Goal: Task Accomplishment & Management: Complete application form

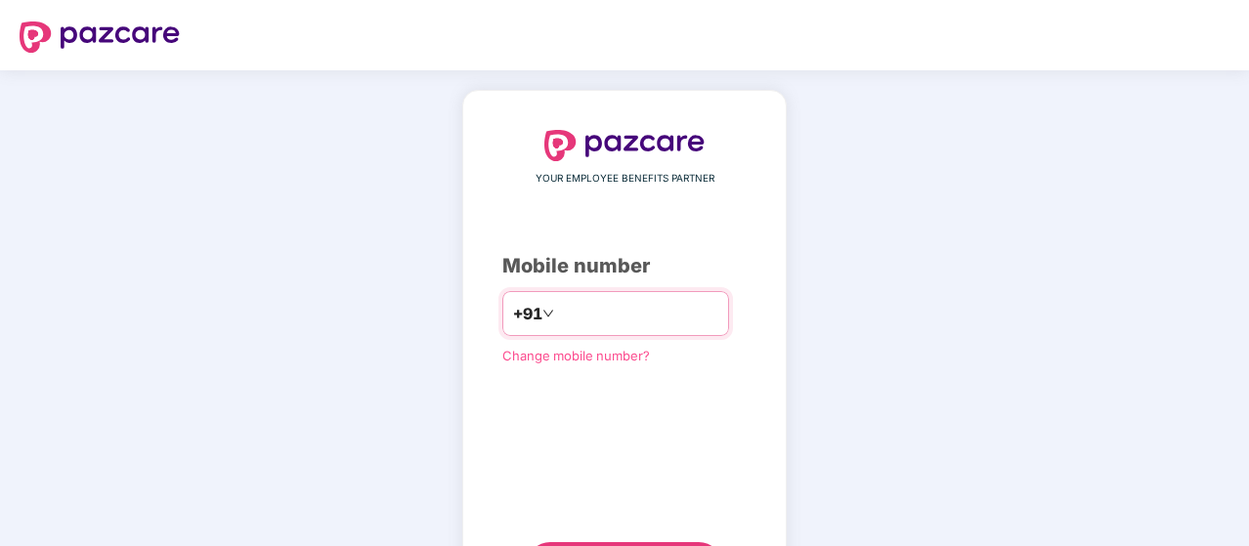
click at [621, 306] on input "number" at bounding box center [638, 313] width 160 height 31
type input "**********"
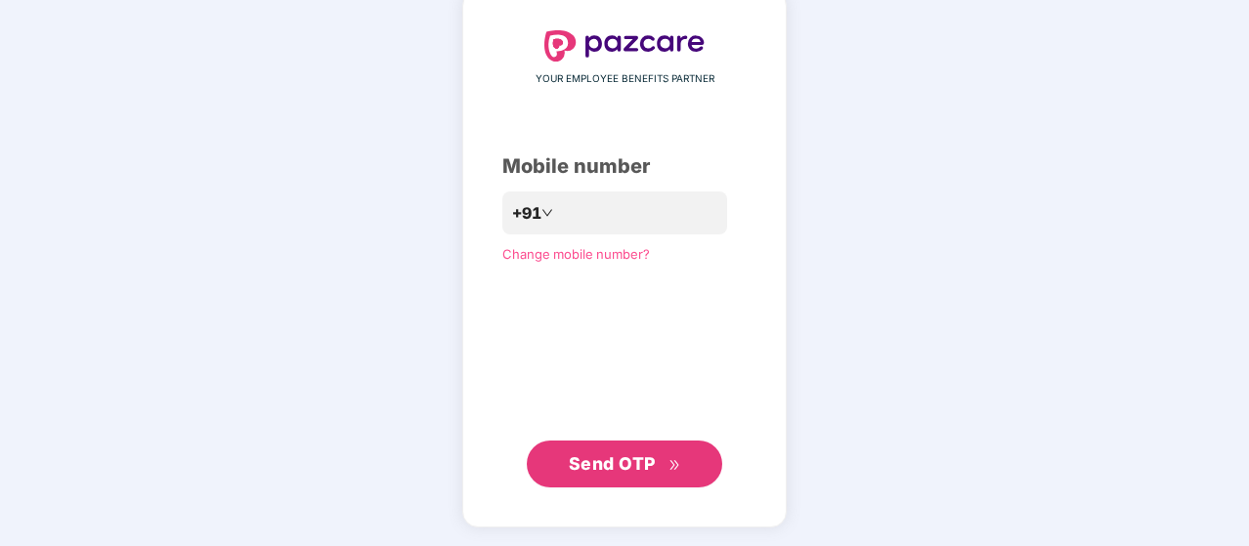
scroll to position [99, 0]
click at [667, 469] on span "Send OTP" at bounding box center [625, 465] width 112 height 27
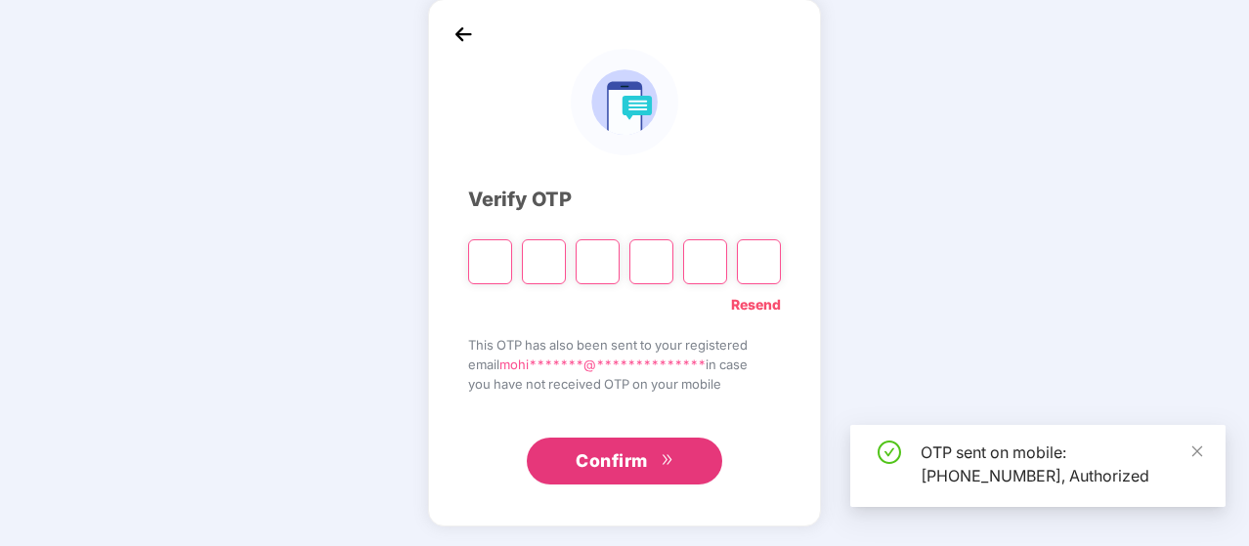
scroll to position [90, 0]
click at [488, 255] on input "Please enter verification code. Digit 1" at bounding box center [490, 262] width 44 height 45
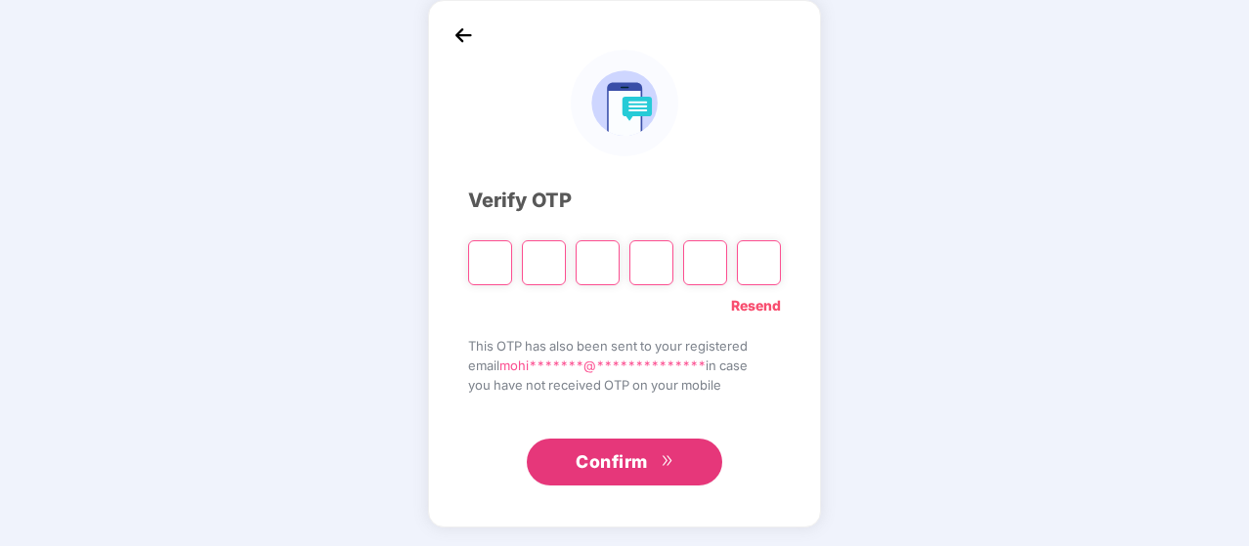
type input "*"
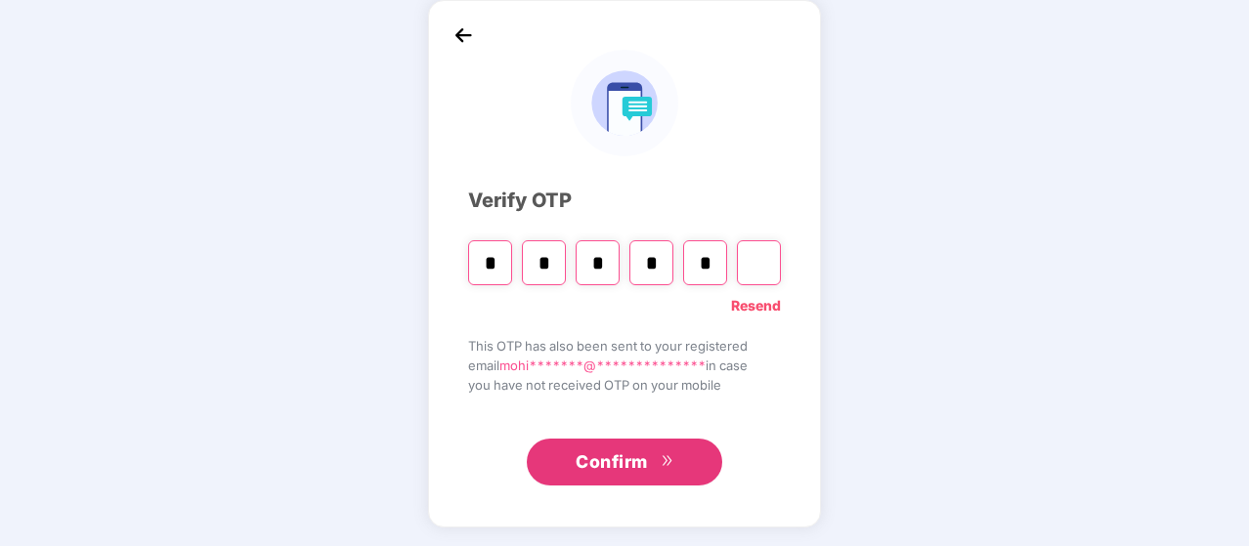
type input "*"
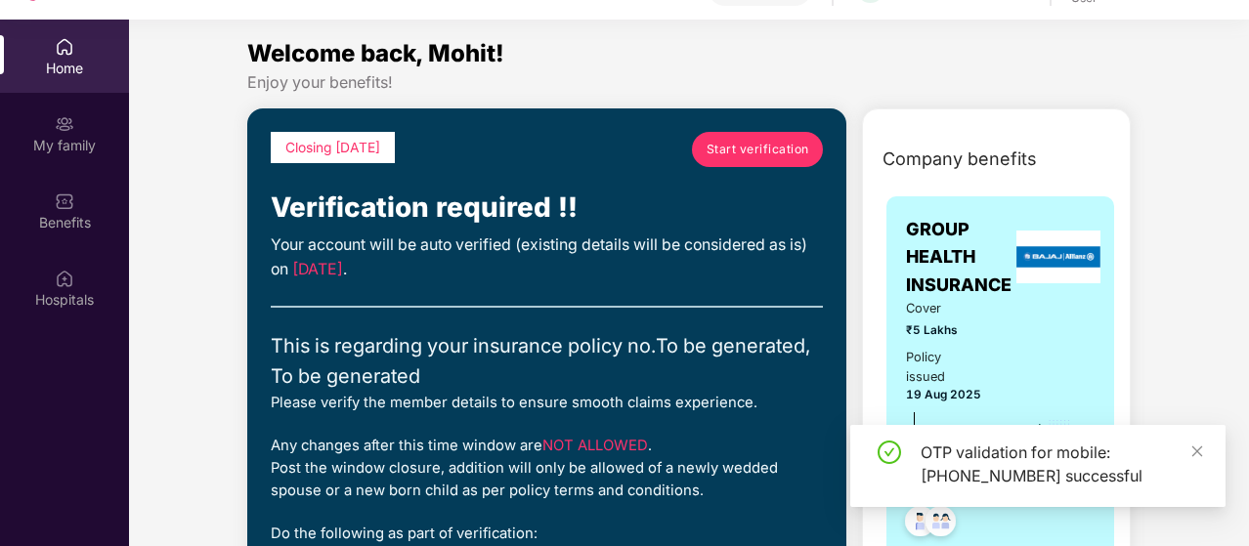
click at [788, 57] on div "Welcome back, Mohit!" at bounding box center [689, 53] width 884 height 37
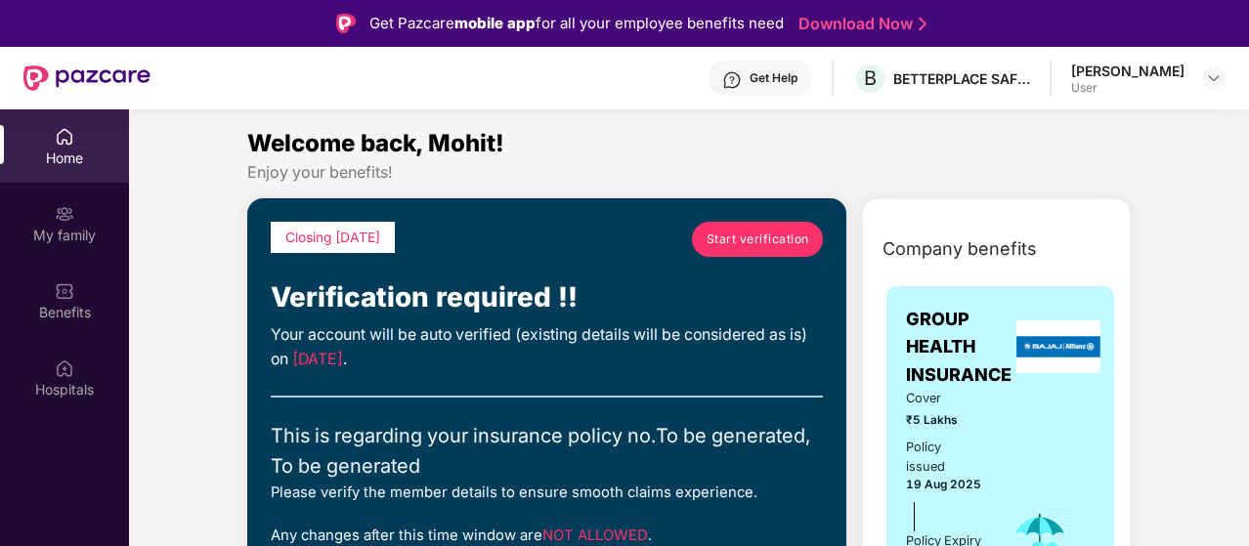
scroll to position [109, 0]
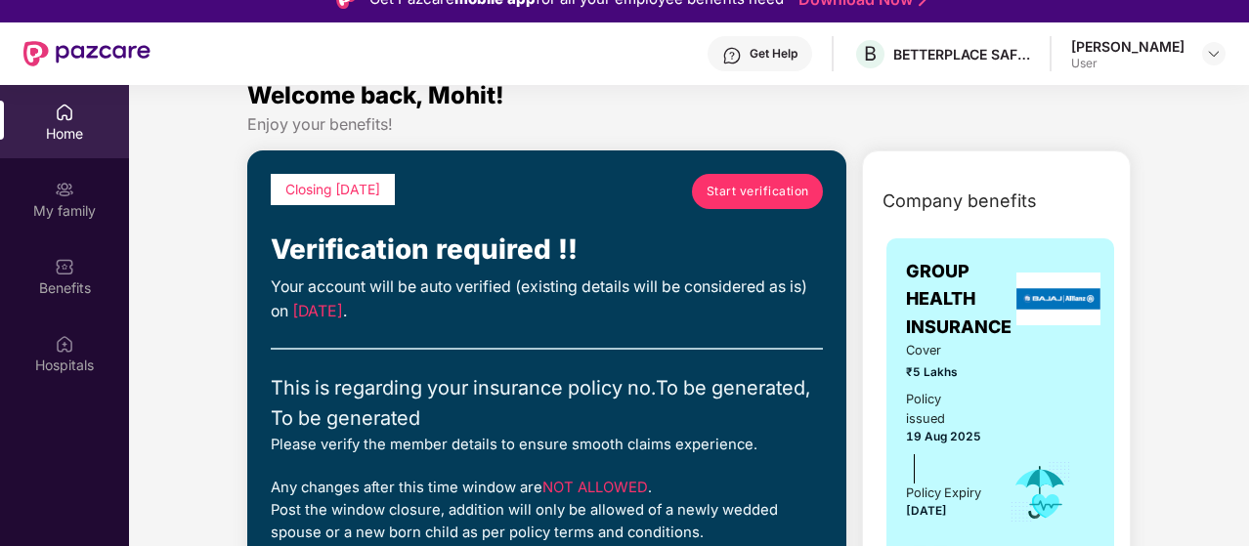
scroll to position [0, 0]
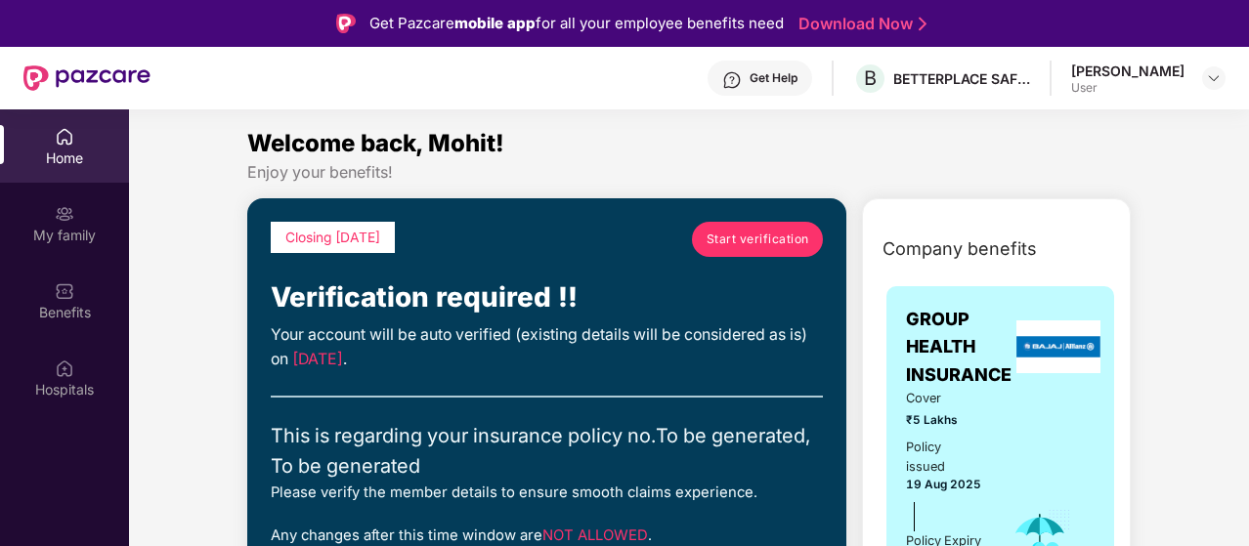
click at [766, 241] on span "Start verification" at bounding box center [758, 239] width 103 height 19
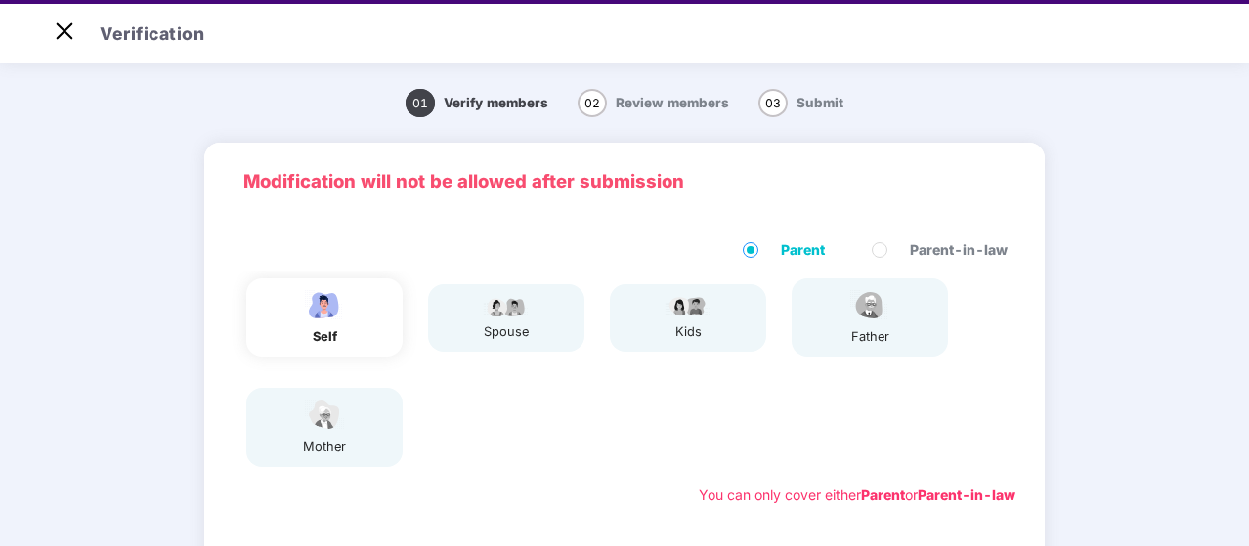
scroll to position [47, 0]
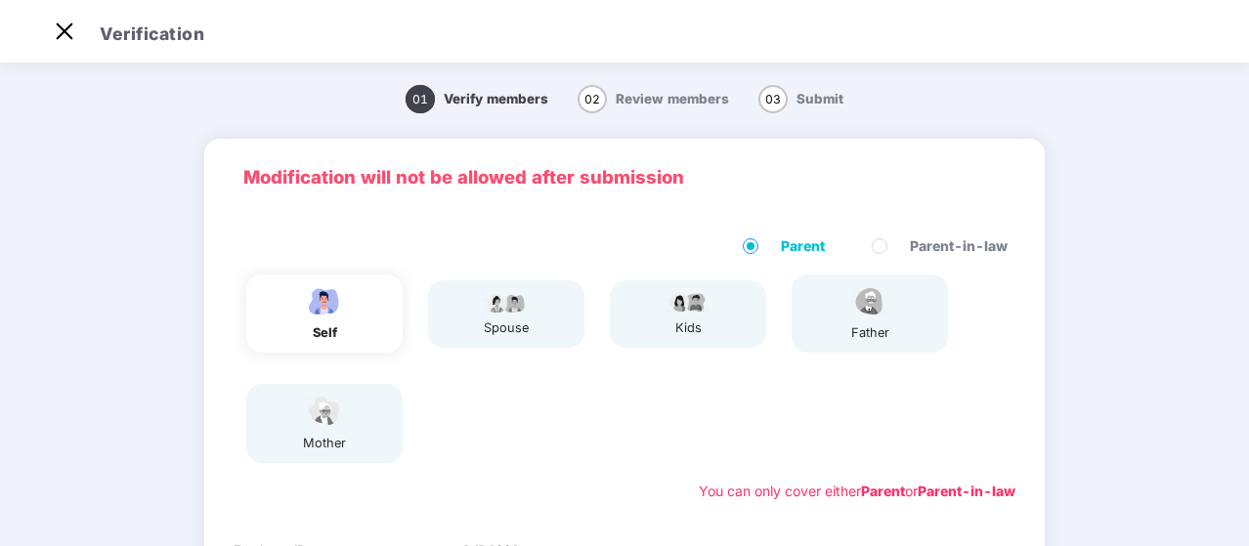
click at [537, 323] on div "spouse" at bounding box center [506, 313] width 156 height 67
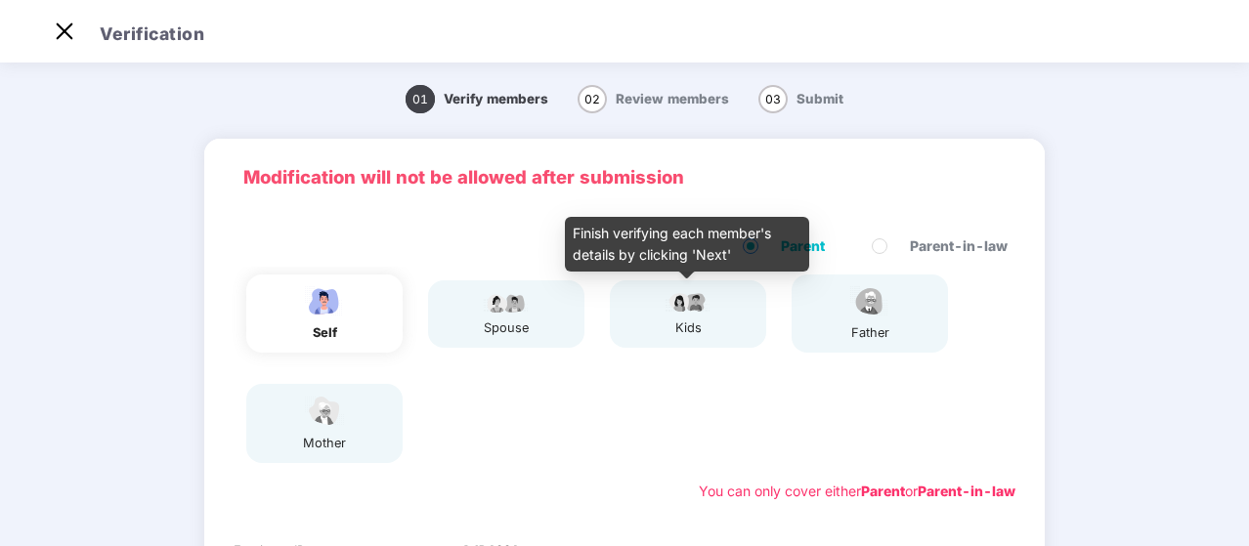
click at [674, 322] on div "kids" at bounding box center [688, 329] width 49 height 20
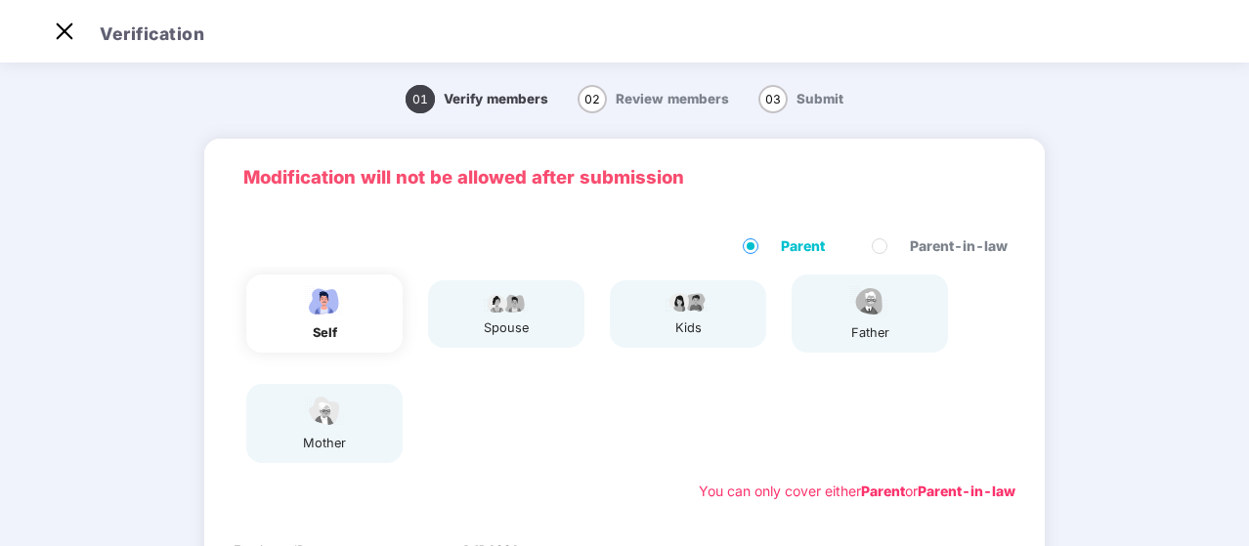
click at [1162, 348] on div "01 Verify members 02 Review members 03 Submit Modification will not be allowed …" at bounding box center [624, 500] width 1249 height 864
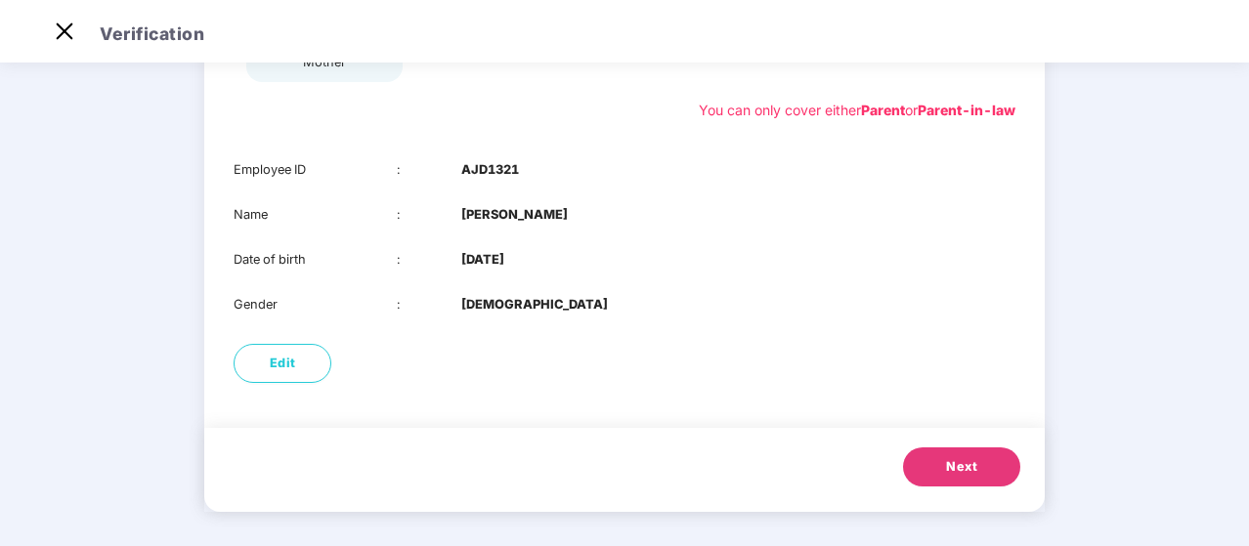
scroll to position [386, 0]
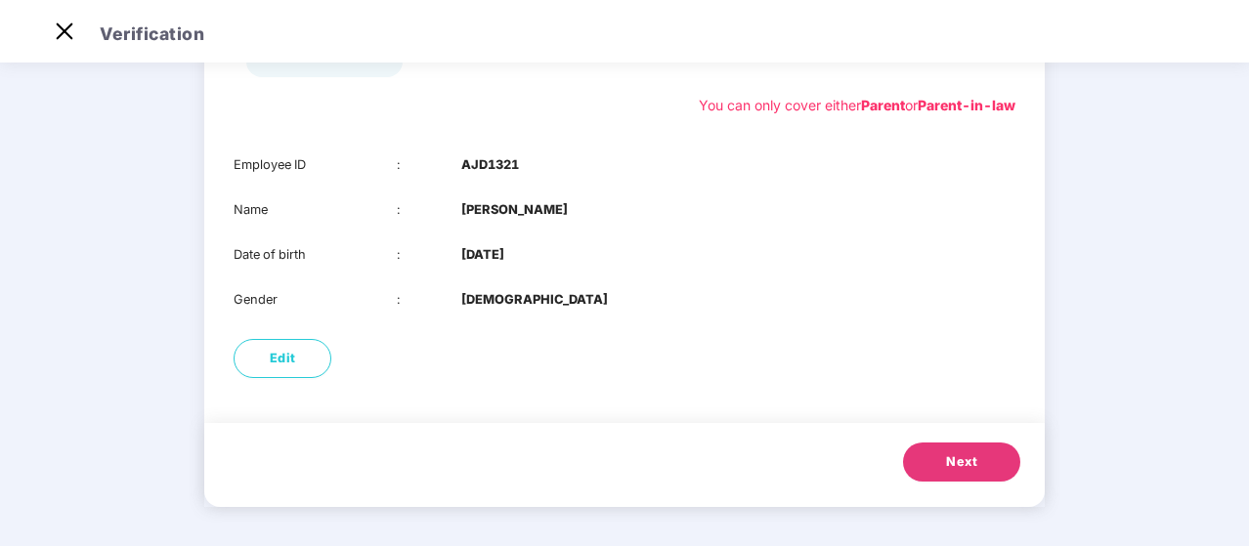
click at [968, 466] on span "Next" at bounding box center [961, 463] width 31 height 20
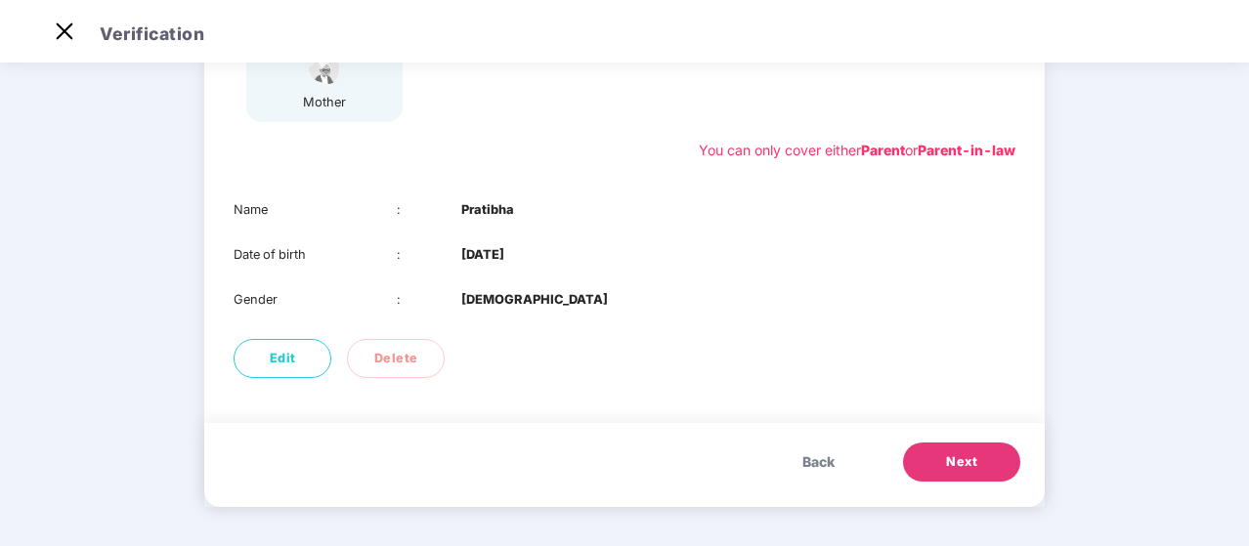
scroll to position [0, 0]
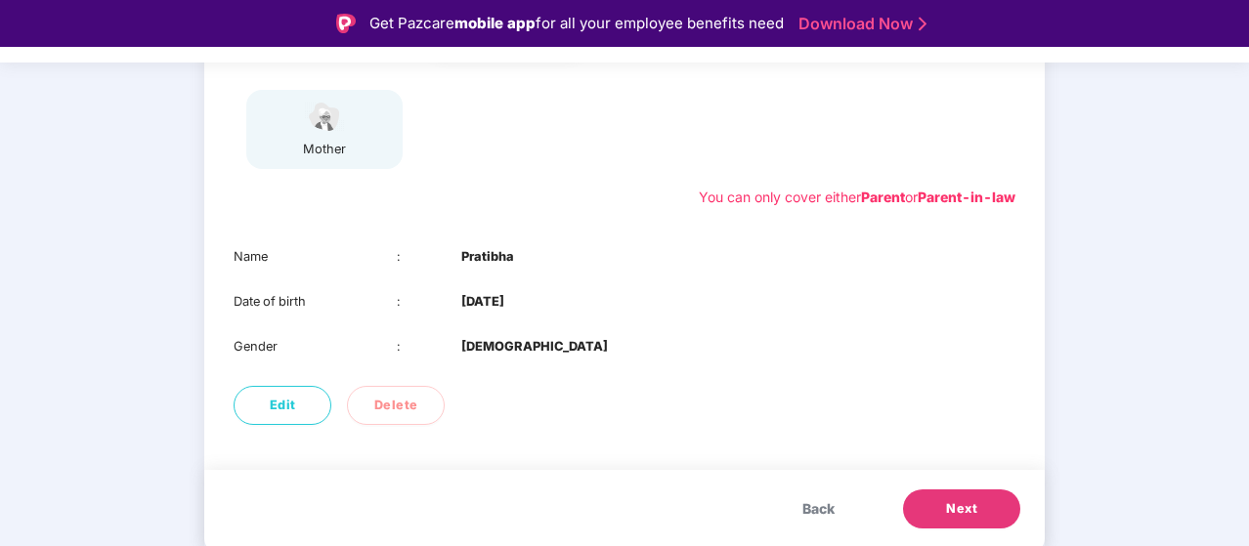
click at [934, 513] on button "Next" at bounding box center [961, 509] width 117 height 39
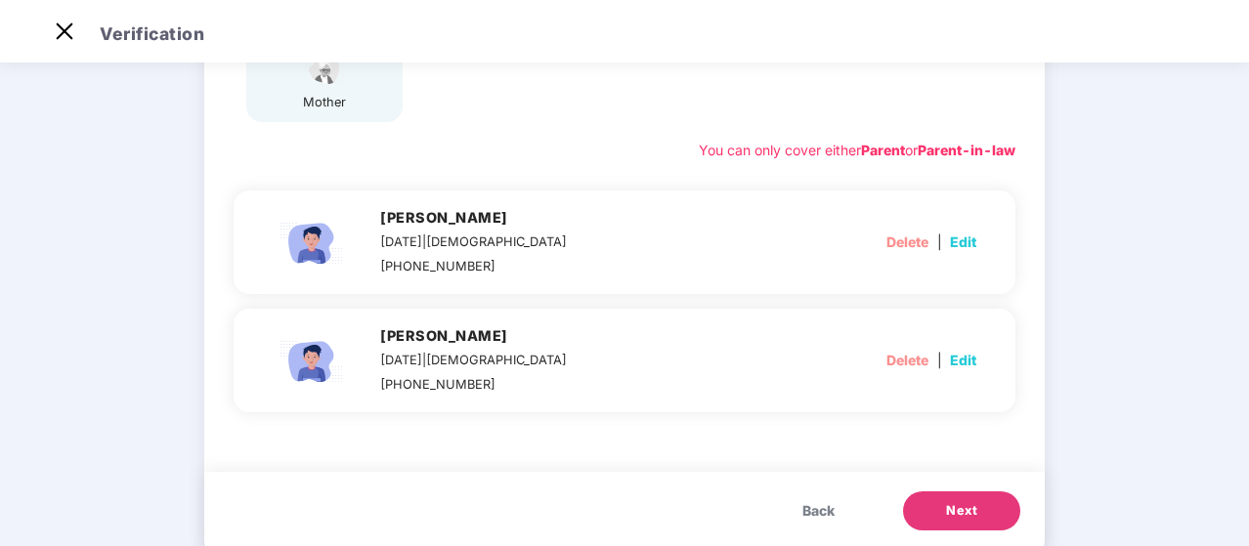
scroll to position [386, 0]
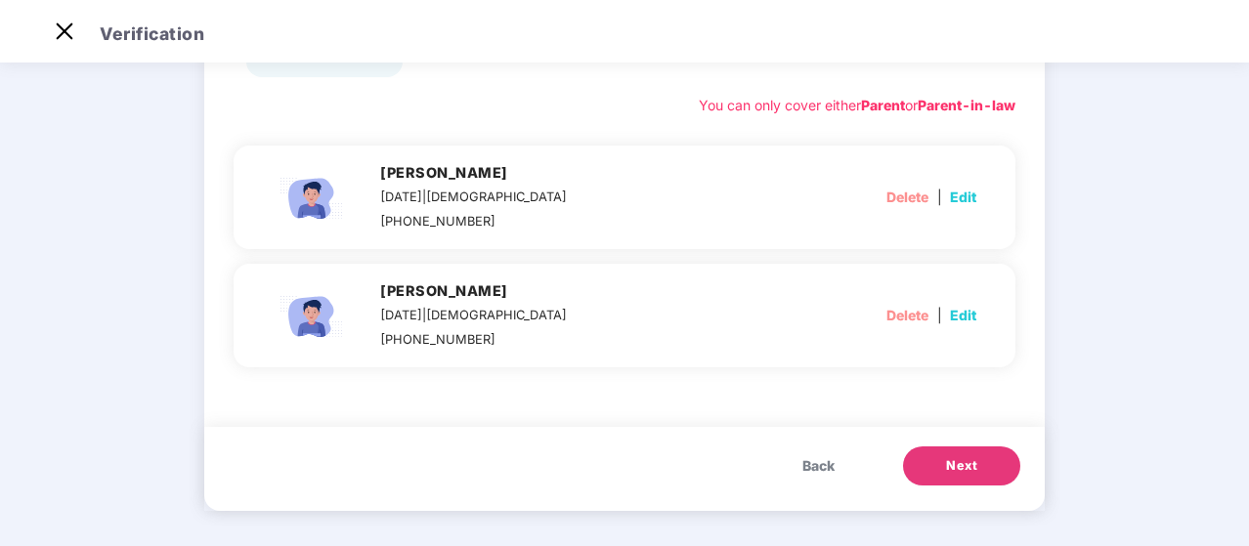
click at [936, 466] on button "Next" at bounding box center [961, 466] width 117 height 39
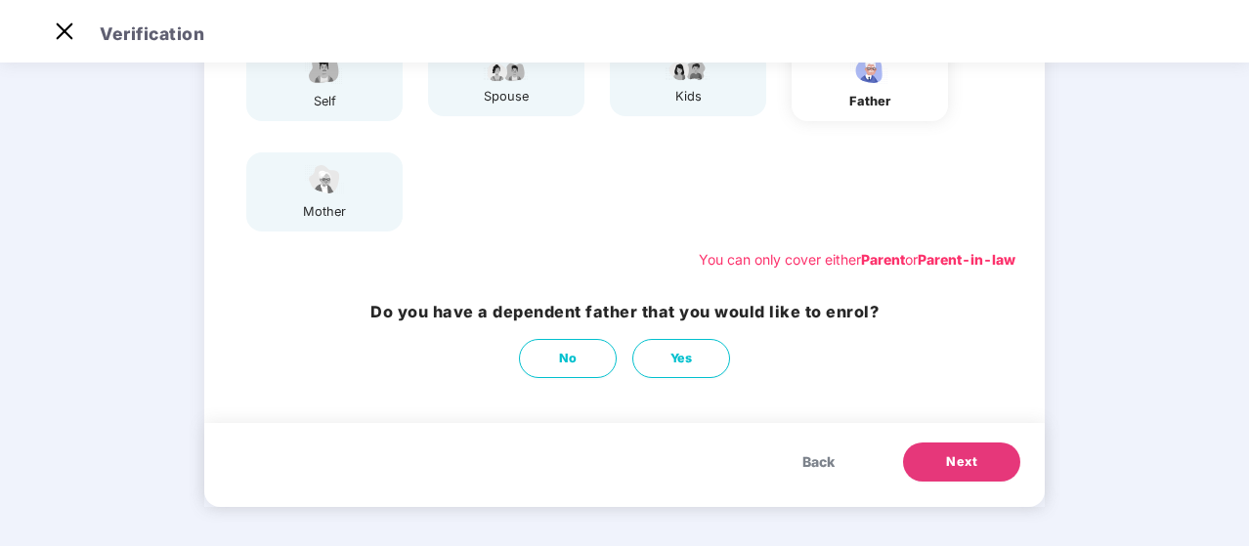
scroll to position [0, 0]
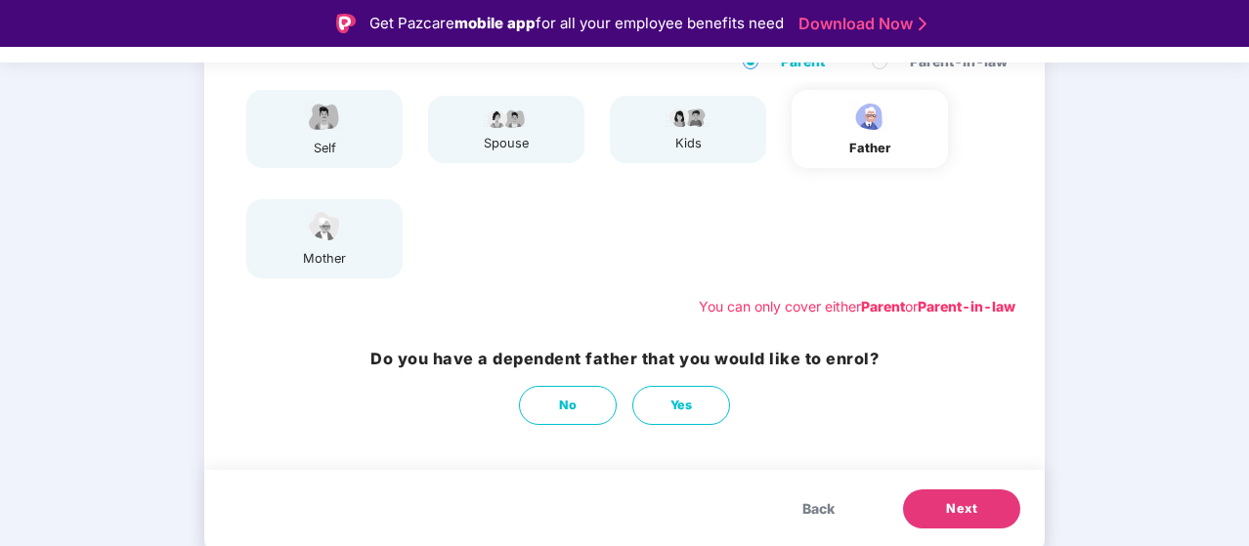
click at [1126, 235] on div "01 Verify members 02 Review members 03 Submit Modification will not be allowed …" at bounding box center [624, 239] width 1249 height 710
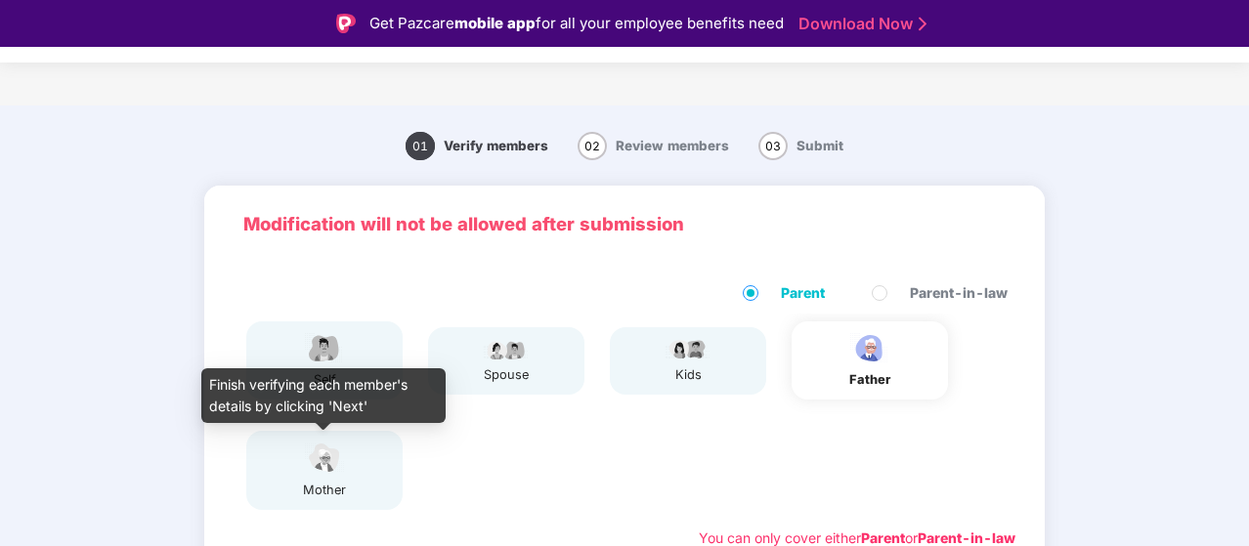
click at [309, 465] on img at bounding box center [324, 458] width 49 height 34
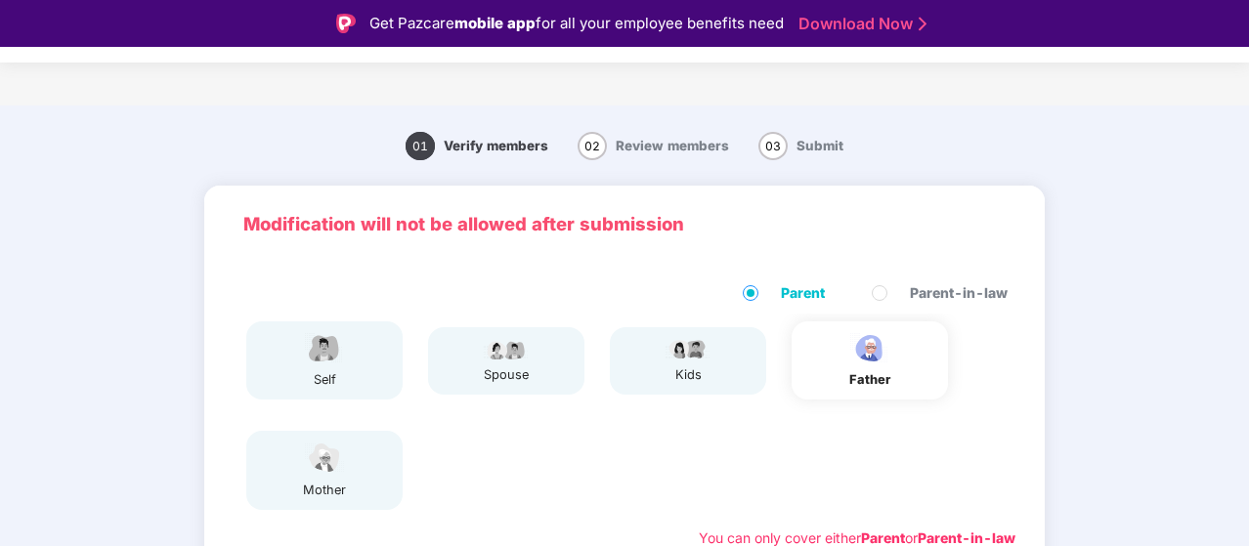
click at [729, 442] on div "self spouse kids father mother" at bounding box center [625, 416] width 798 height 204
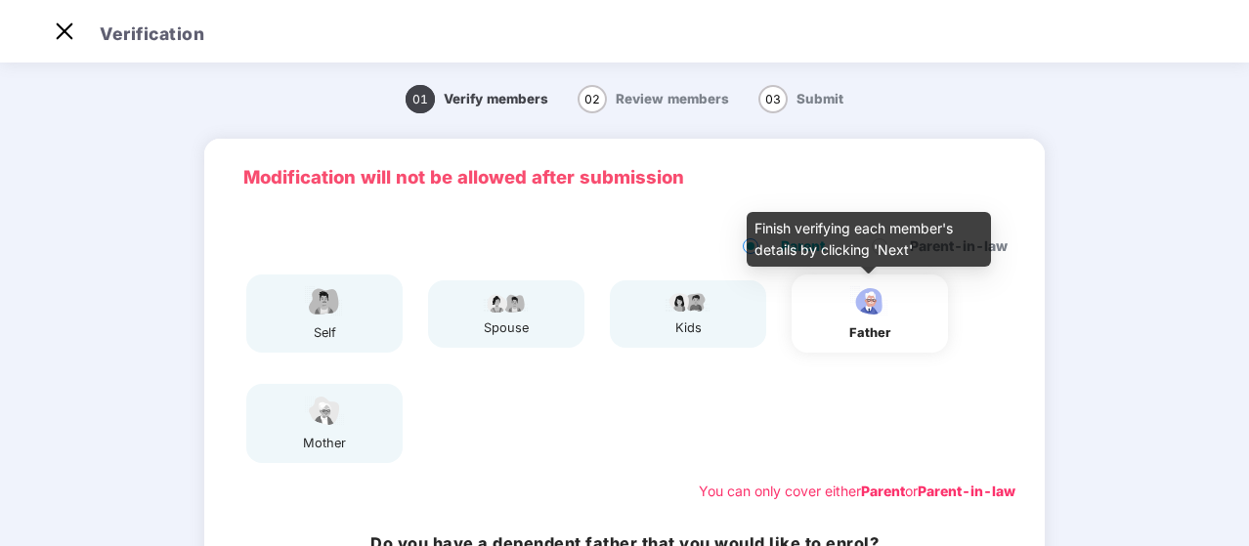
click at [887, 339] on div "father" at bounding box center [869, 334] width 49 height 20
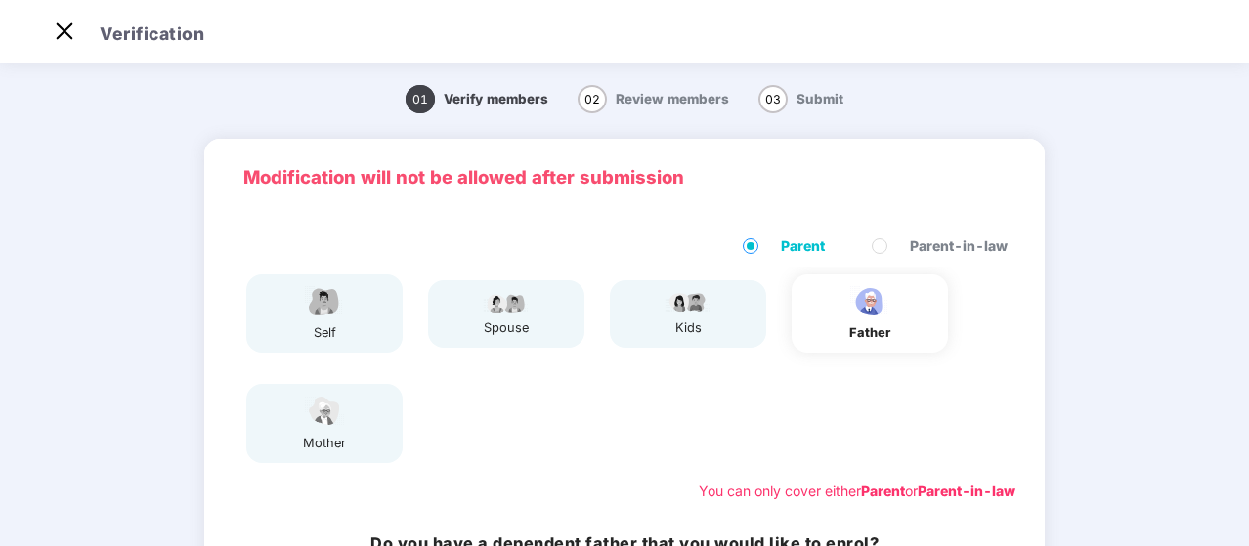
click at [1157, 329] on div "01 Verify members 02 Review members 03 Submit Modification will not be allowed …" at bounding box center [624, 423] width 1249 height 710
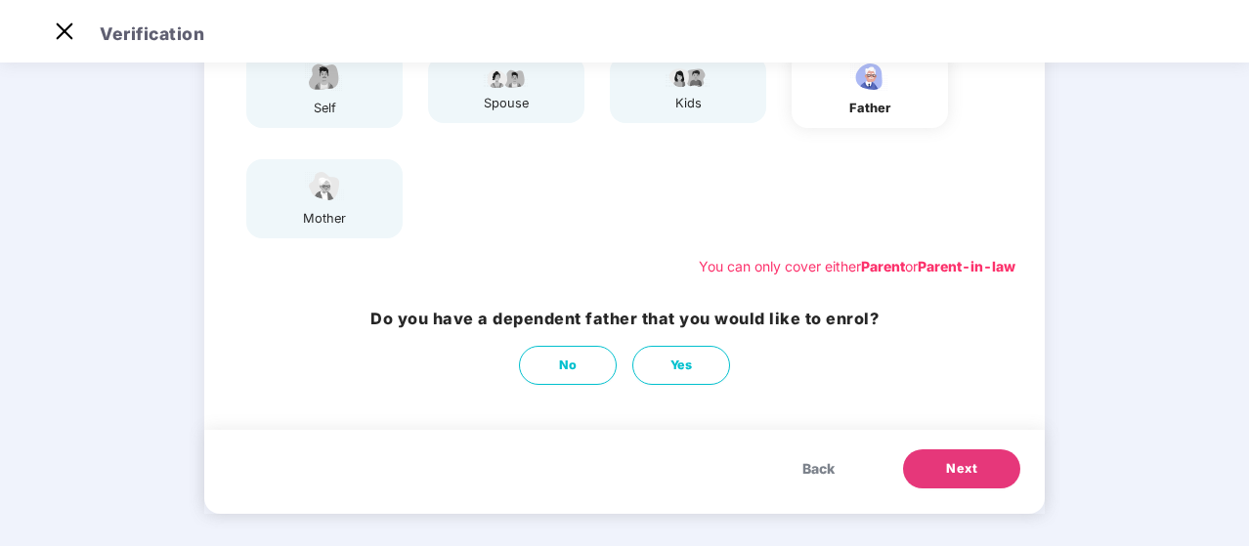
scroll to position [232, 0]
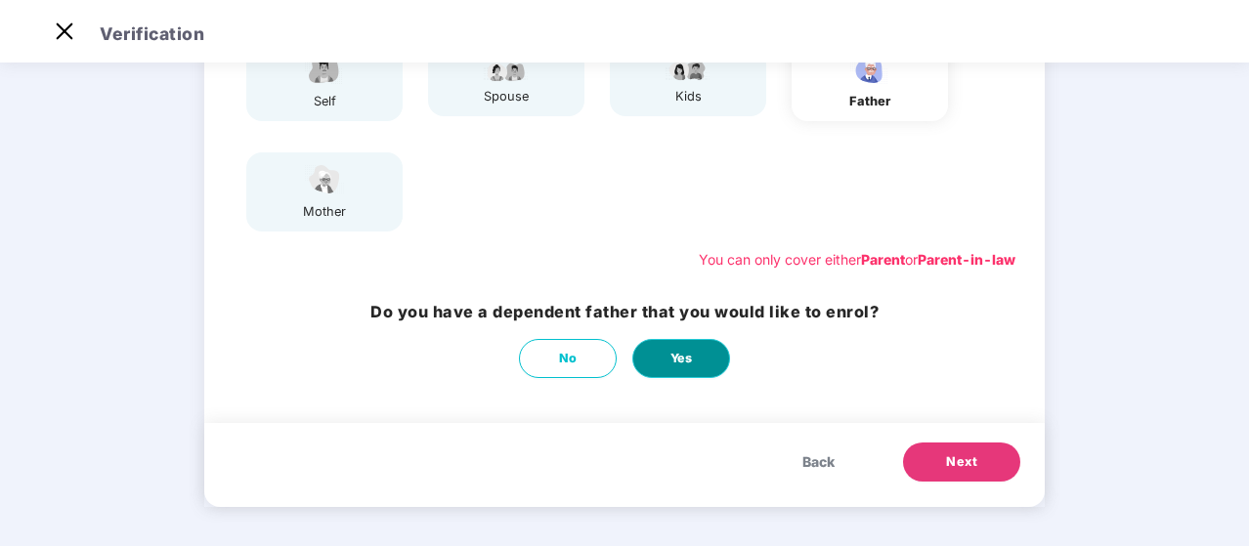
click at [660, 358] on button "Yes" at bounding box center [681, 358] width 98 height 39
select select "****"
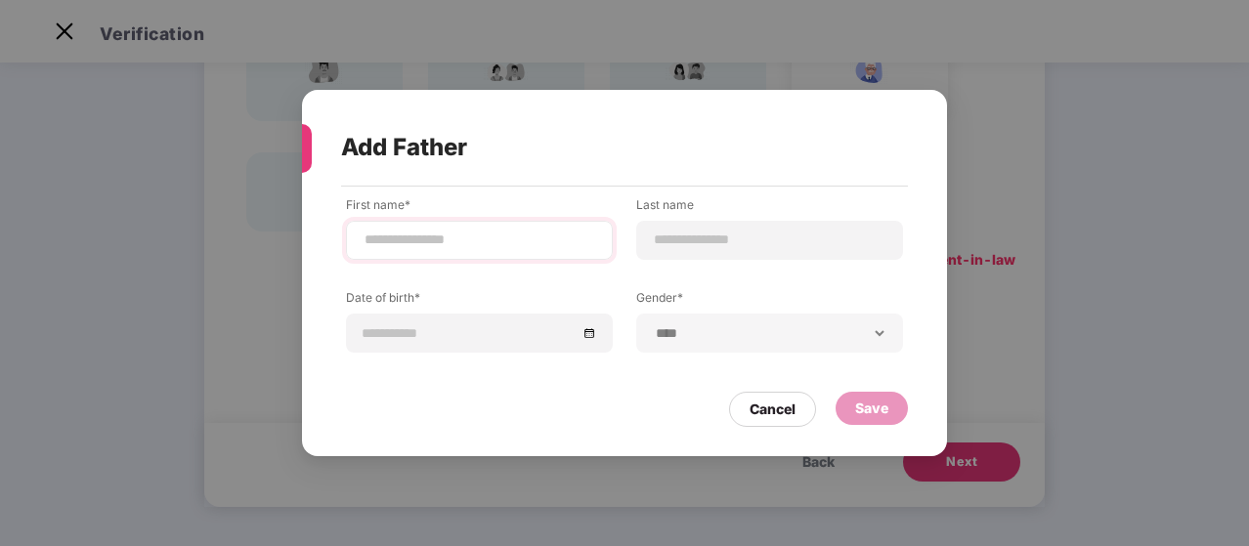
click at [471, 254] on div at bounding box center [479, 240] width 267 height 39
click at [461, 239] on input at bounding box center [480, 240] width 234 height 21
type input "**********"
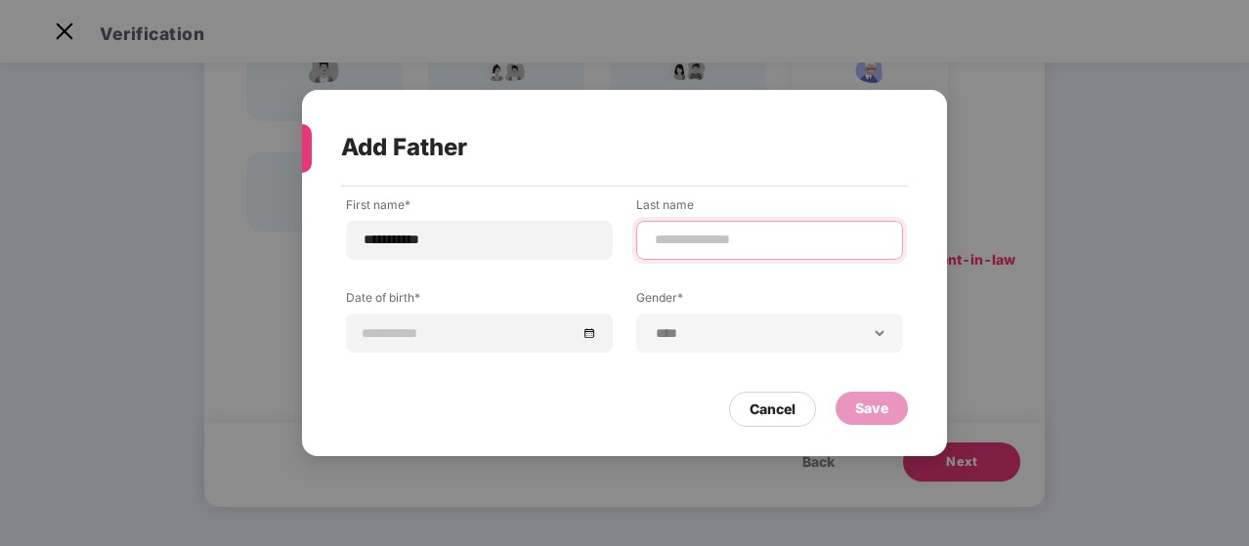
click at [663, 234] on input at bounding box center [770, 240] width 234 height 21
type input "*****"
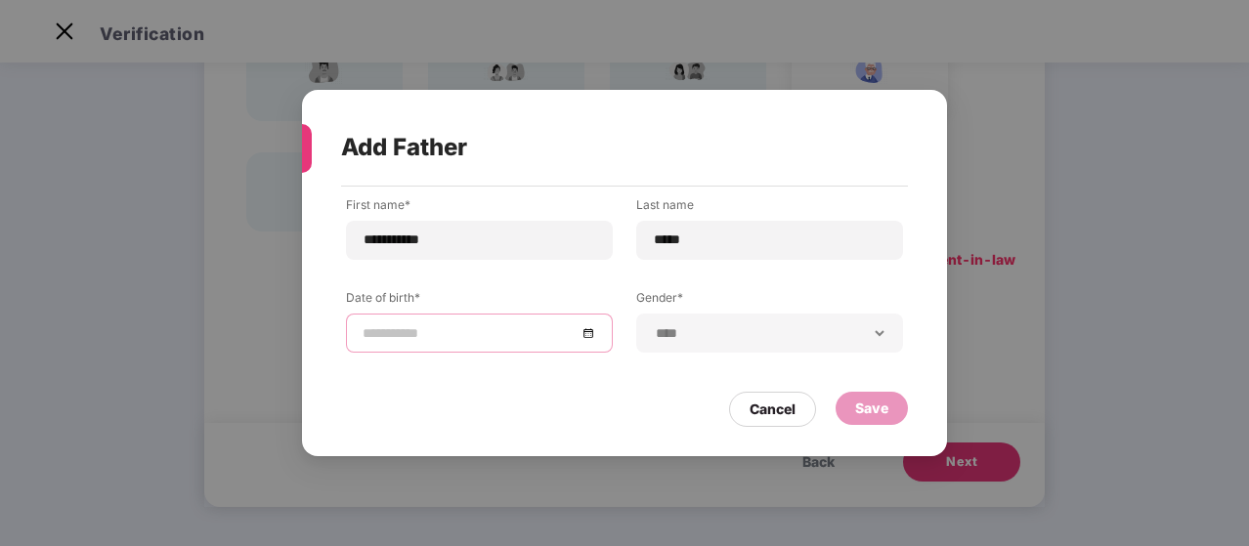
click at [530, 332] on input at bounding box center [470, 334] width 214 height 22
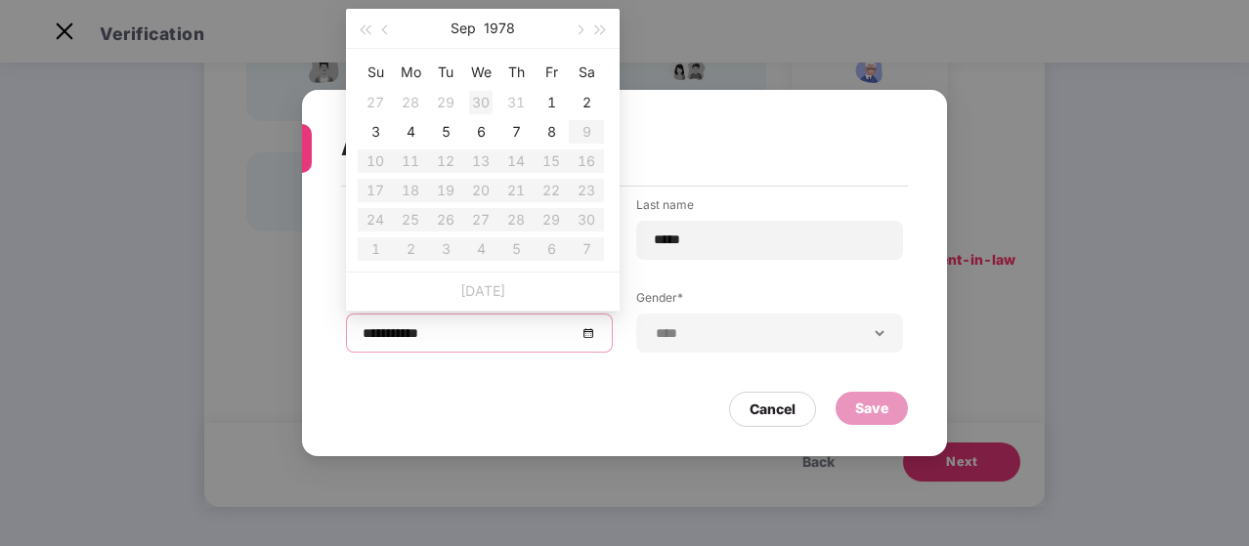
type input "**********"
click at [480, 22] on div "Sep 1978" at bounding box center [483, 28] width 170 height 39
click at [495, 26] on button "1978" at bounding box center [499, 28] width 31 height 39
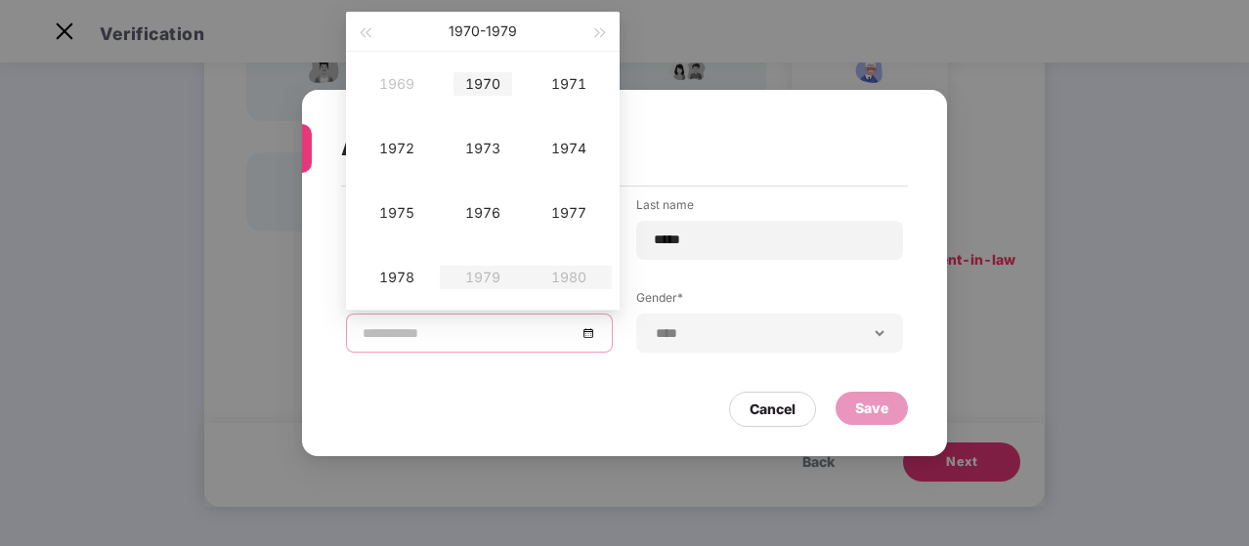
type input "**********"
click at [485, 78] on div "1970" at bounding box center [482, 83] width 59 height 23
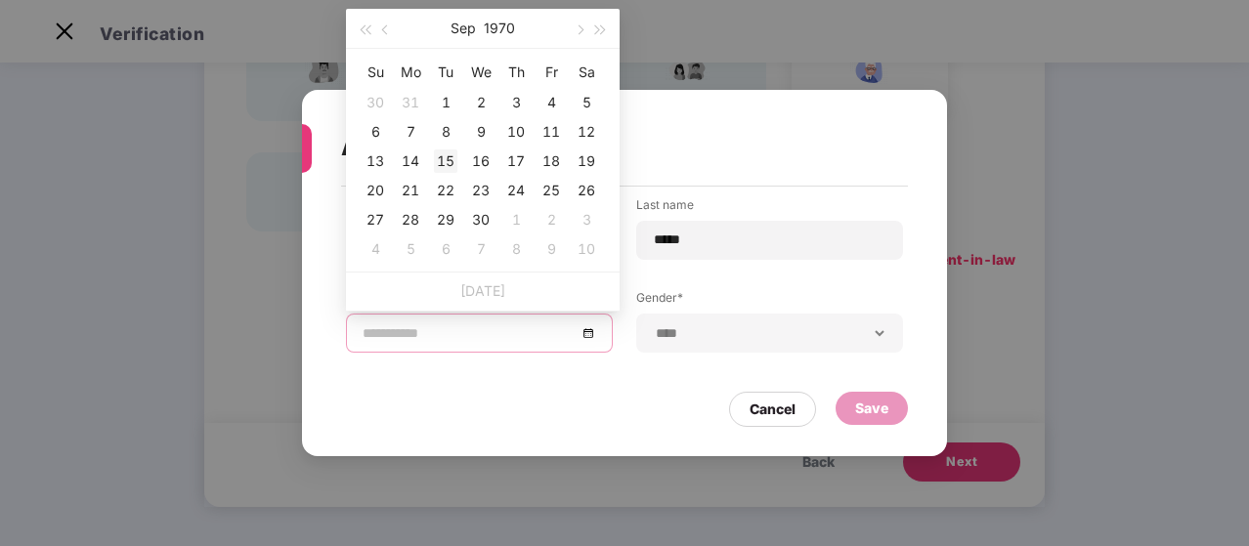
click at [446, 163] on div "15" at bounding box center [445, 161] width 23 height 23
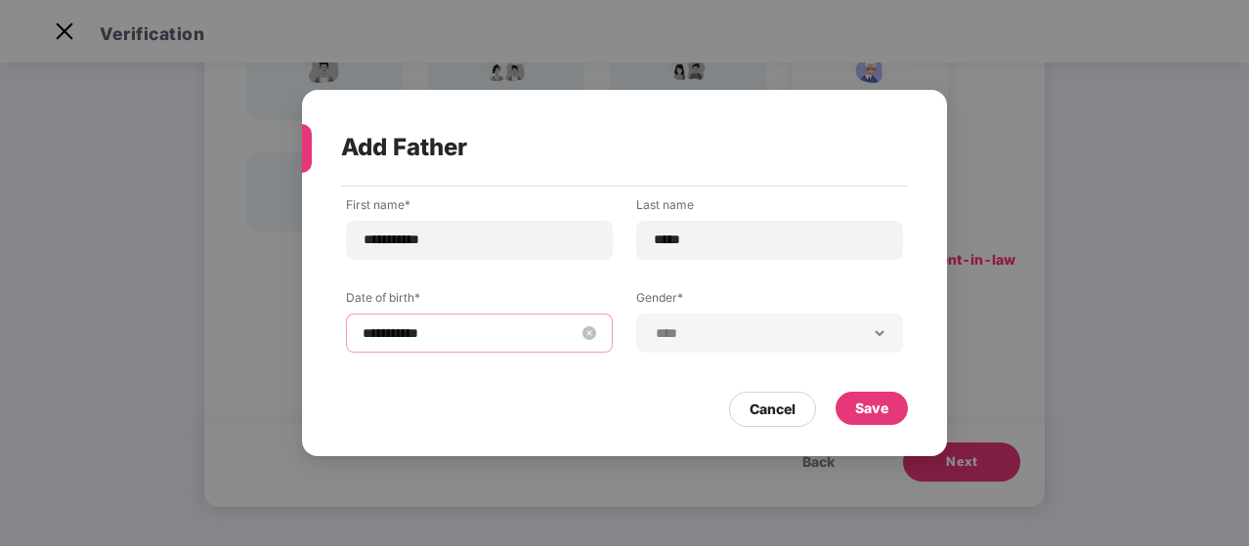
click at [465, 330] on input "**********" at bounding box center [470, 334] width 214 height 22
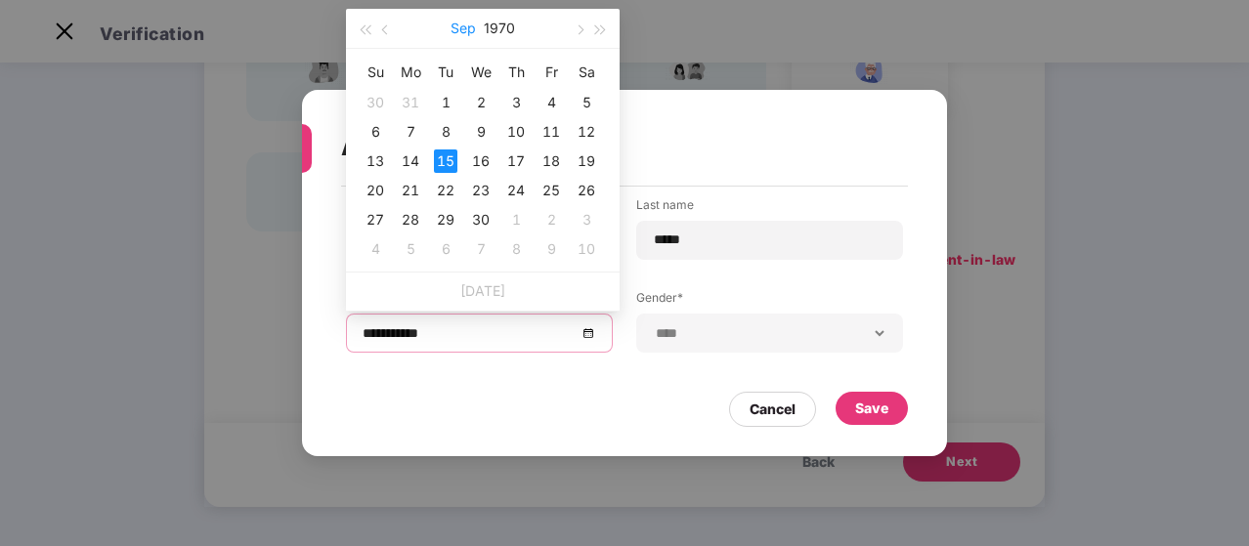
click at [471, 35] on button "Sep" at bounding box center [463, 28] width 25 height 39
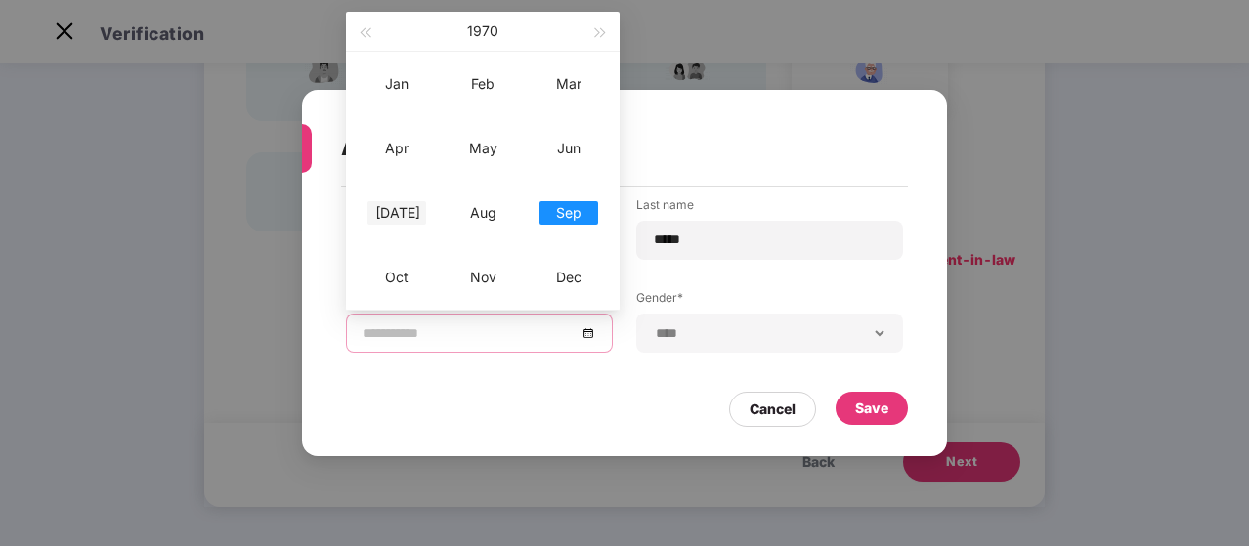
click at [414, 211] on div "Jul" at bounding box center [396, 212] width 59 height 23
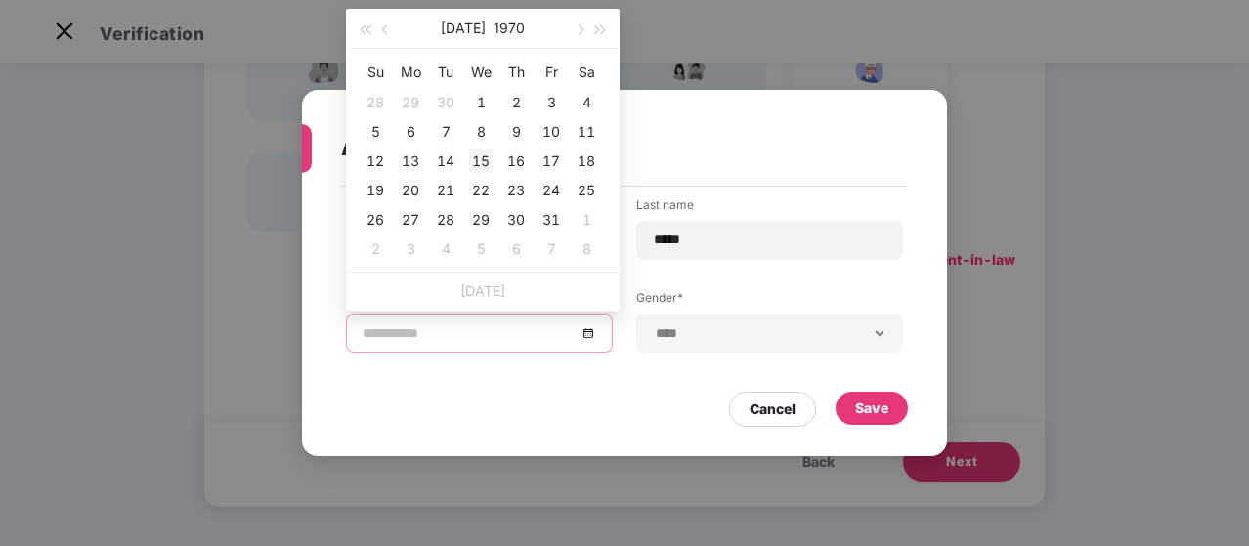
type input "**********"
click at [487, 159] on div "15" at bounding box center [480, 161] width 23 height 23
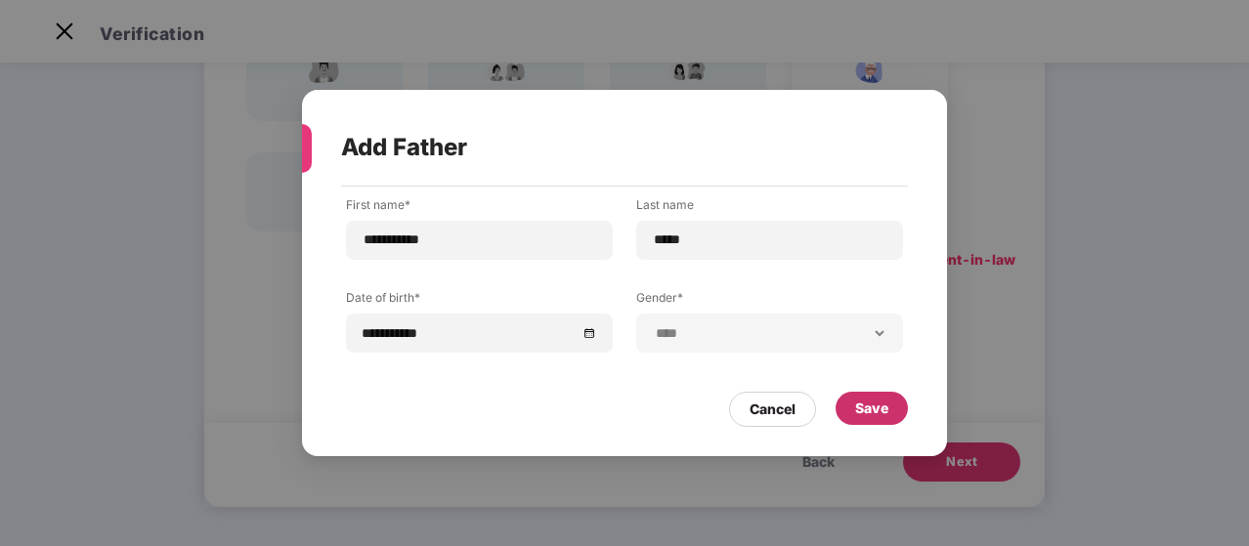
click at [874, 413] on div "Save" at bounding box center [871, 409] width 33 height 22
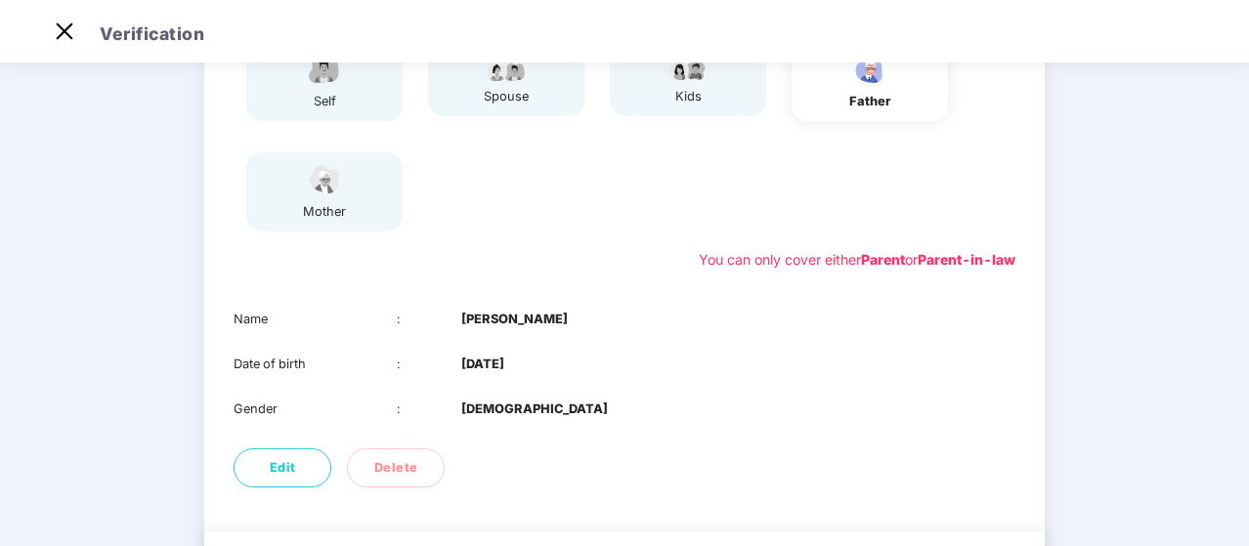
click at [1097, 319] on div "01 Verify members 02 Review members 03 Submit Modification will not be allowed …" at bounding box center [624, 246] width 1249 height 819
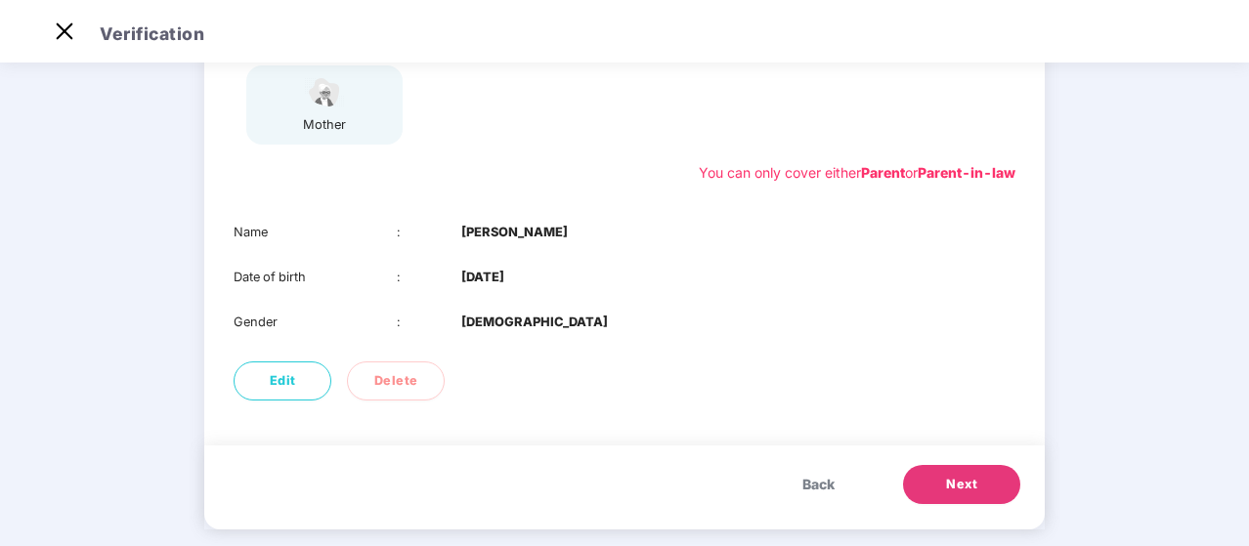
scroll to position [341, 0]
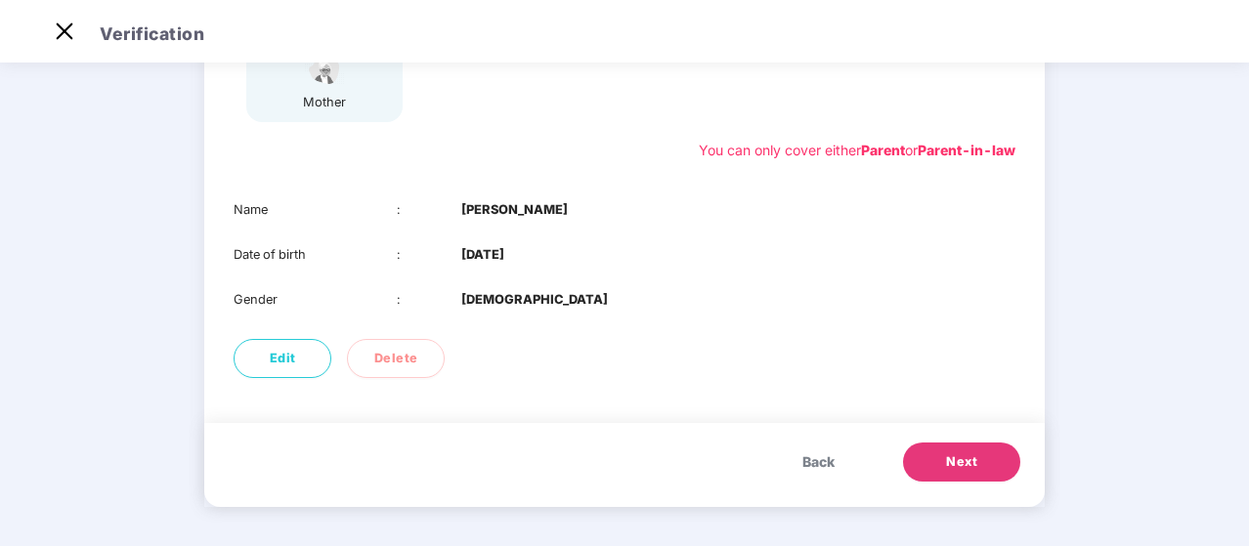
click at [944, 459] on button "Next" at bounding box center [961, 462] width 117 height 39
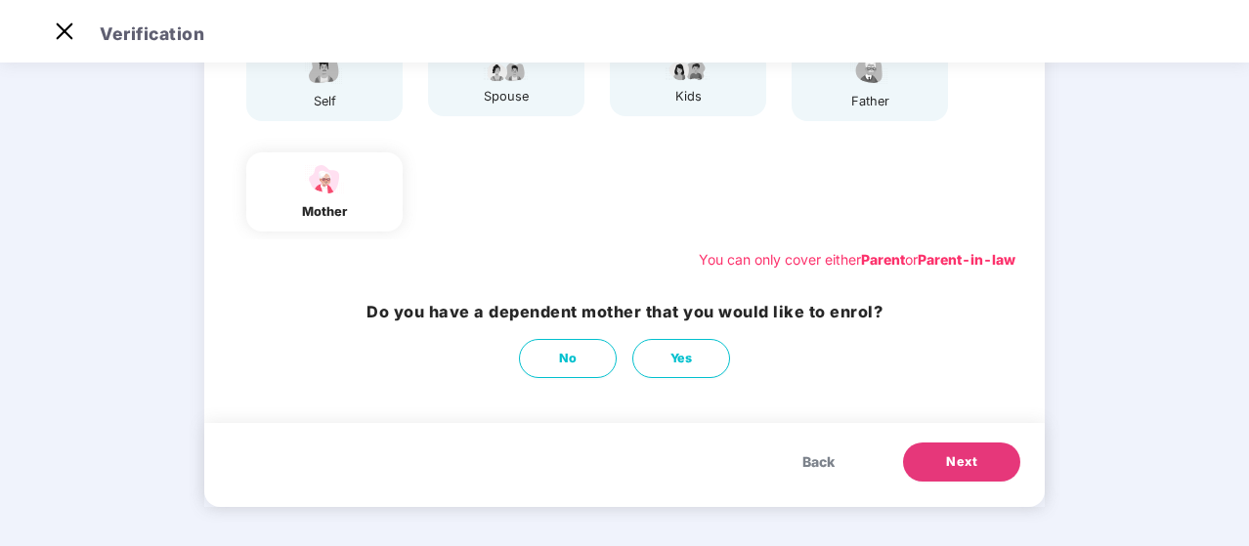
scroll to position [232, 0]
click at [661, 355] on button "Yes" at bounding box center [681, 358] width 98 height 39
select select "******"
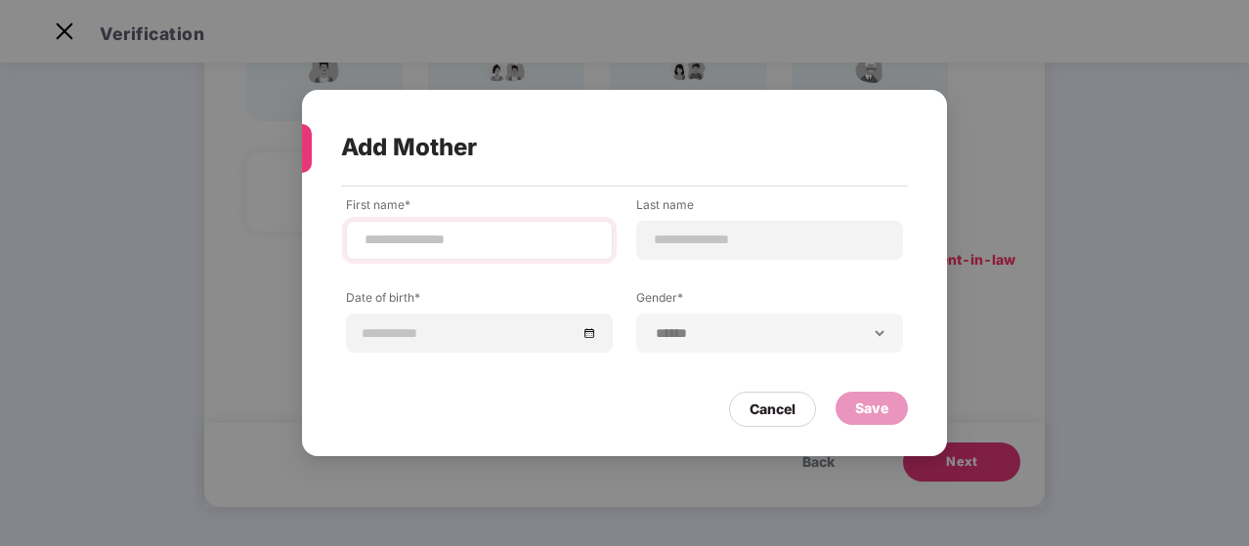
click at [447, 257] on div at bounding box center [479, 240] width 267 height 39
click at [405, 237] on input at bounding box center [480, 240] width 234 height 21
type input "****"
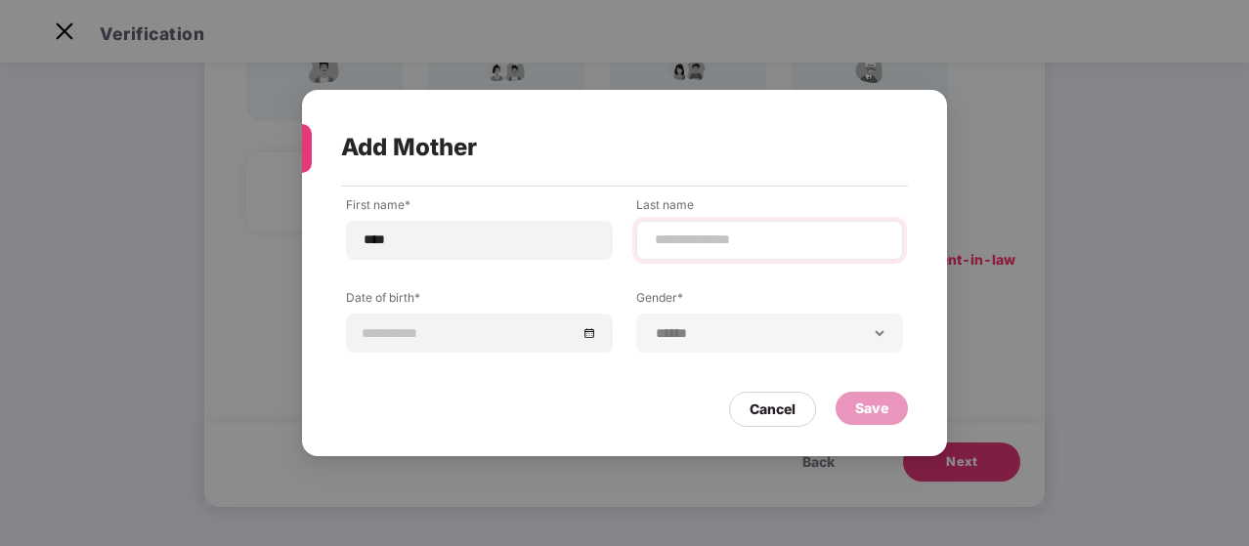
click at [723, 257] on div at bounding box center [769, 240] width 267 height 39
click at [709, 244] on input at bounding box center [770, 240] width 234 height 21
type input "****"
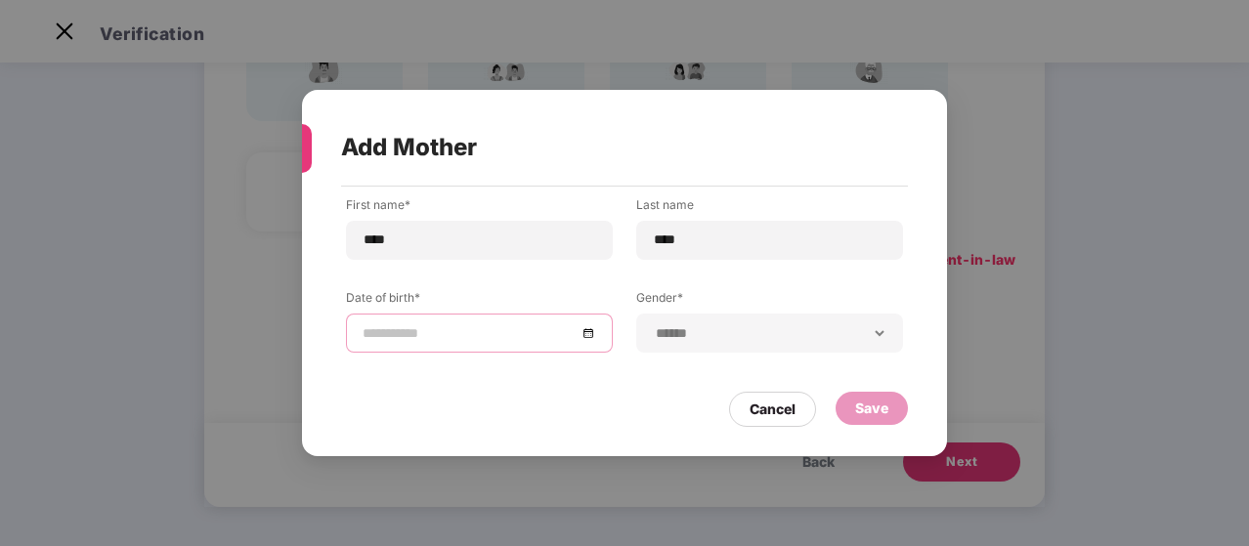
click at [549, 333] on input at bounding box center [470, 334] width 214 height 22
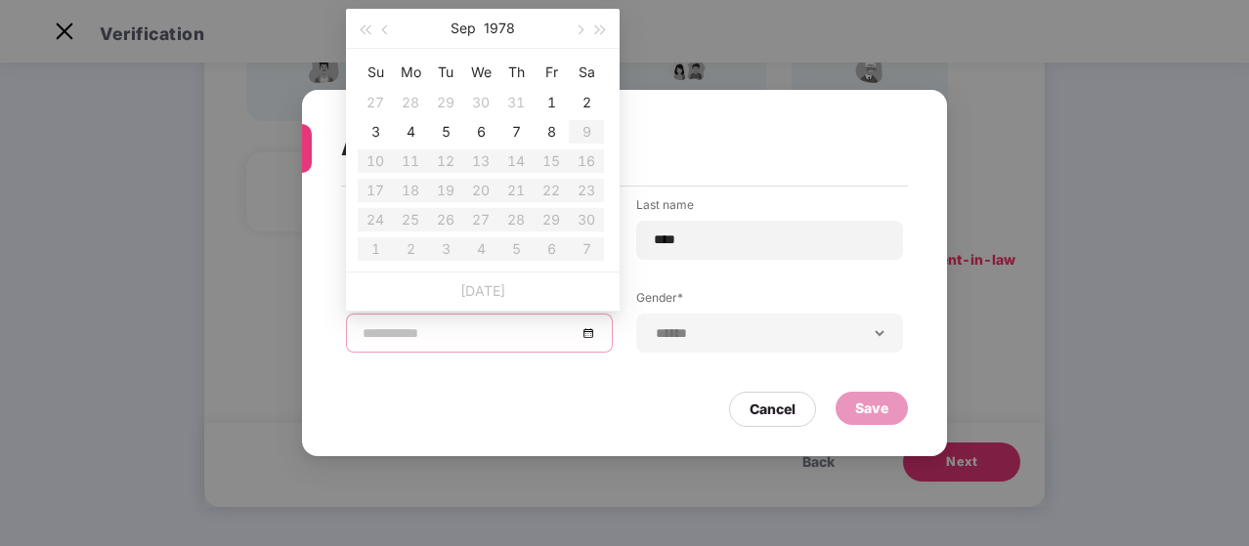
type input "**********"
click at [492, 22] on button "1978" at bounding box center [499, 28] width 31 height 39
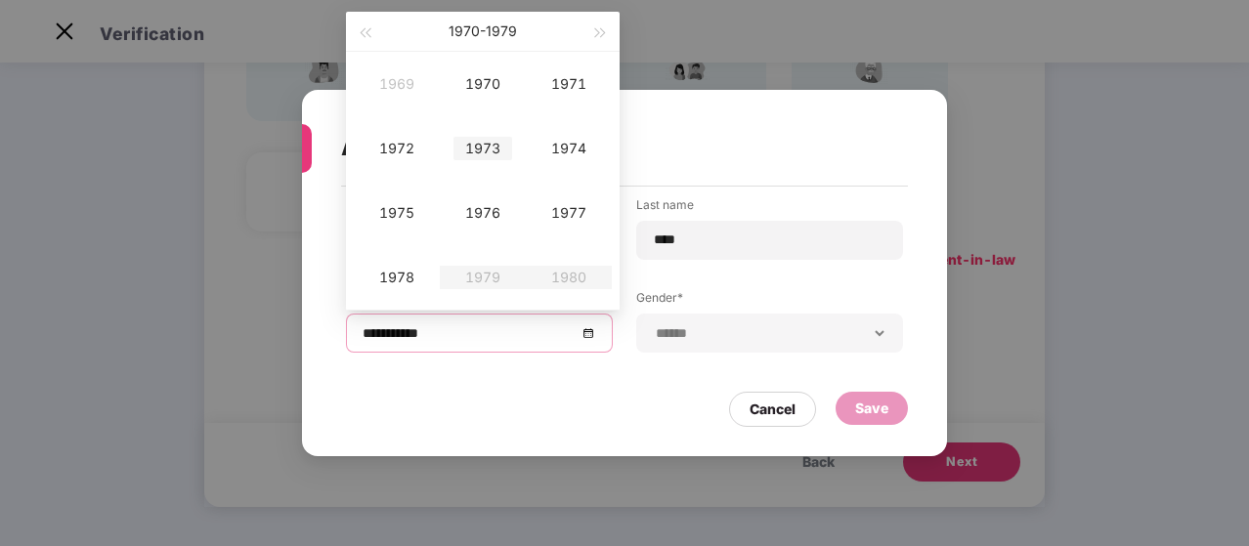
type input "**********"
click at [491, 147] on div "1973" at bounding box center [482, 148] width 59 height 23
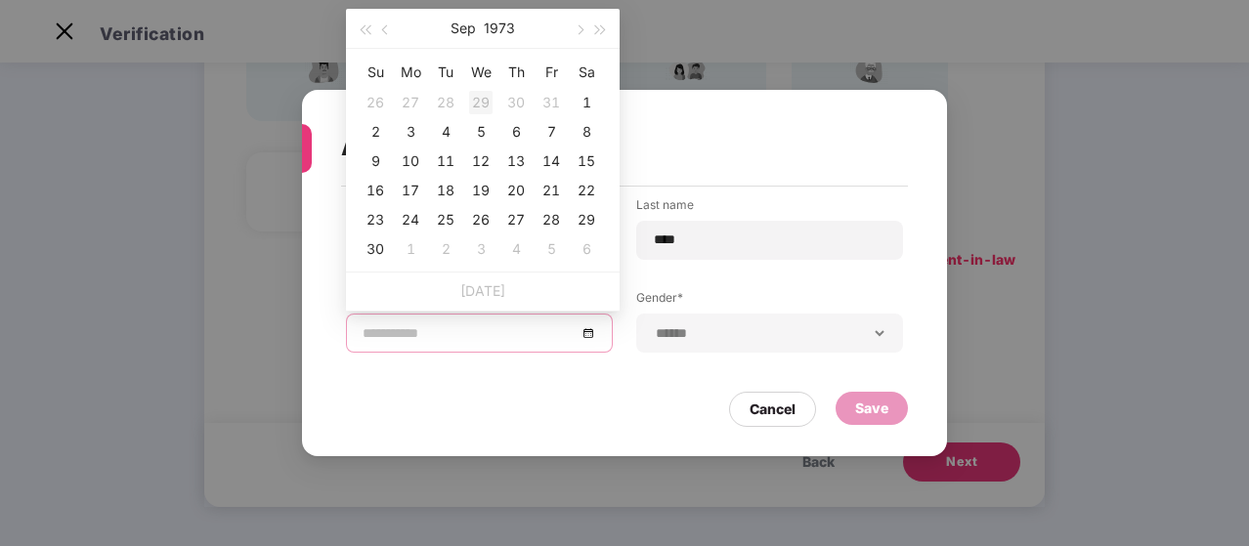
type input "**********"
click at [463, 23] on button "Sep" at bounding box center [463, 28] width 25 height 39
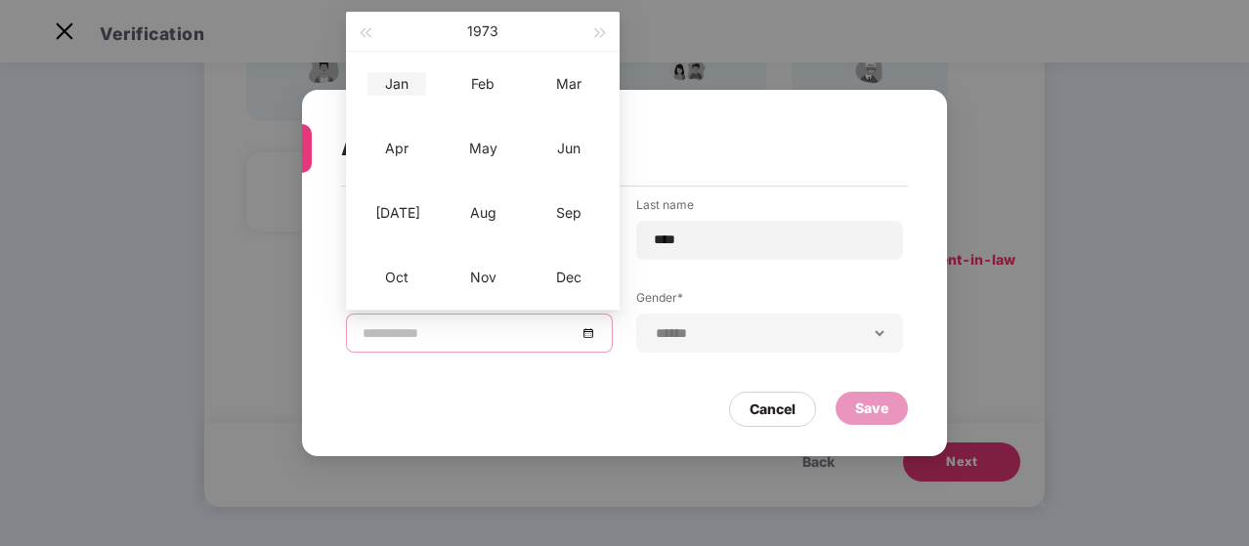
type input "**********"
click at [413, 77] on div "Jan" at bounding box center [396, 83] width 59 height 23
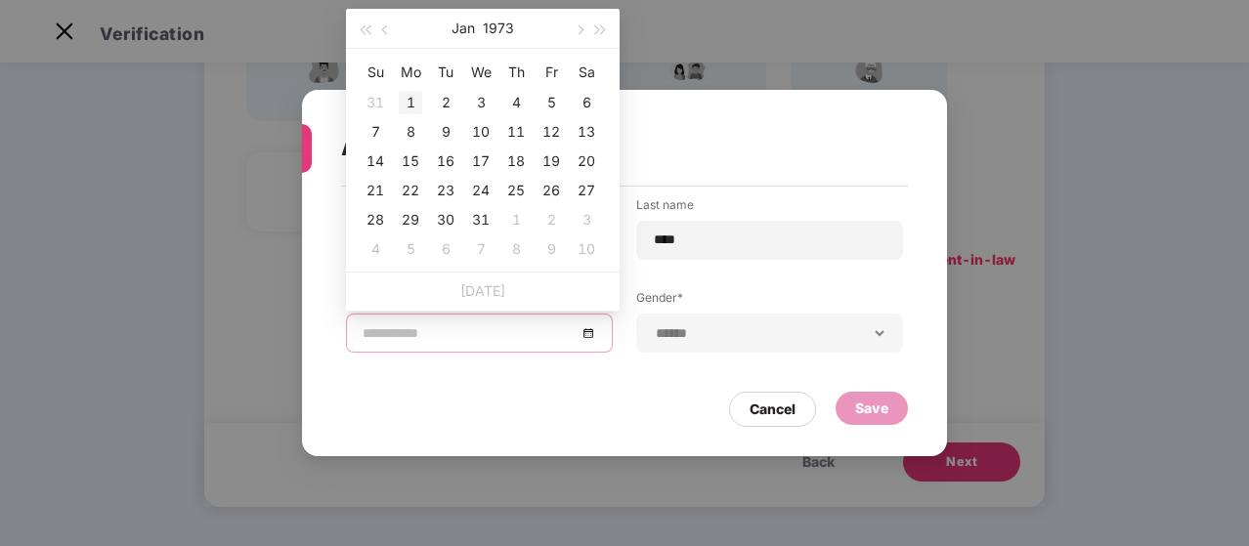
type input "**********"
click at [410, 107] on div "1" at bounding box center [410, 102] width 23 height 23
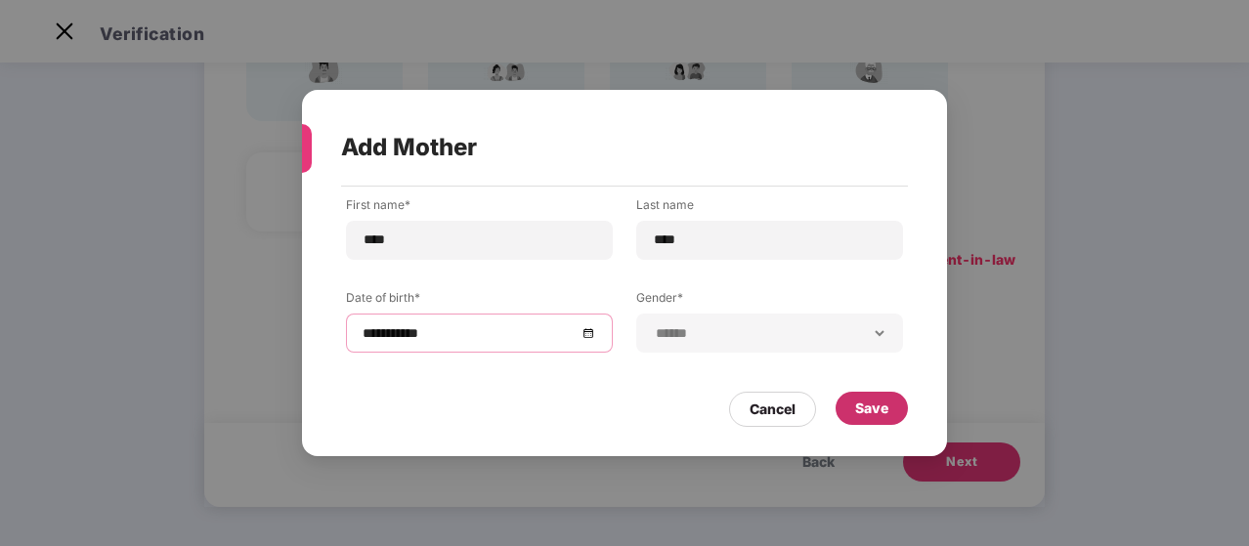
click at [857, 407] on div "Save" at bounding box center [871, 409] width 33 height 22
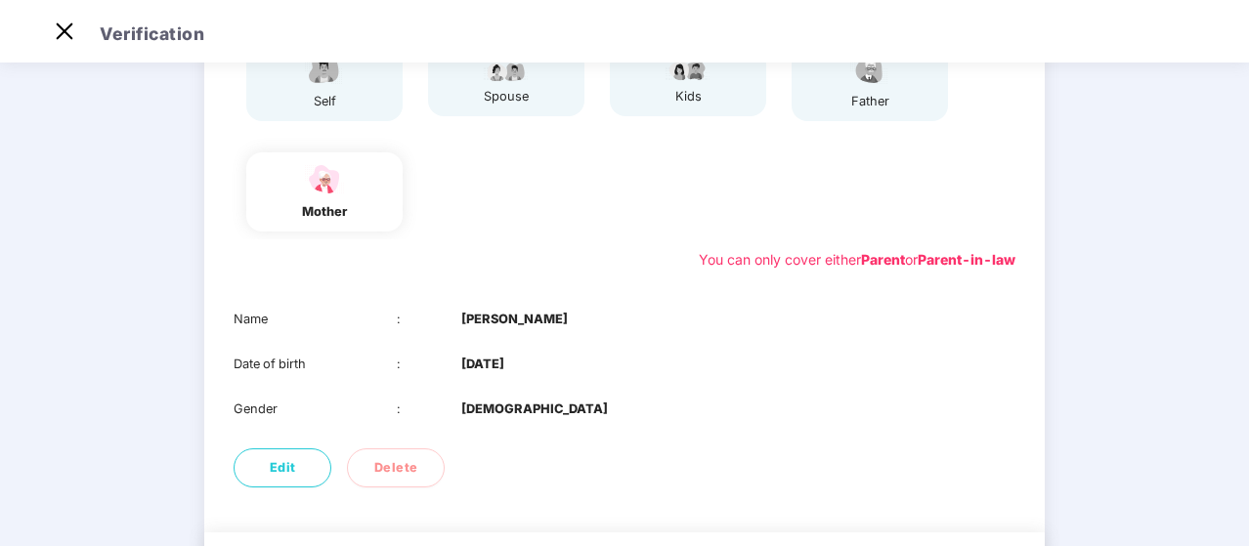
click at [981, 333] on div "Name : Usha Devi Date of birth : 01 Jan 1973 Gender : FEMALE" at bounding box center [624, 364] width 841 height 149
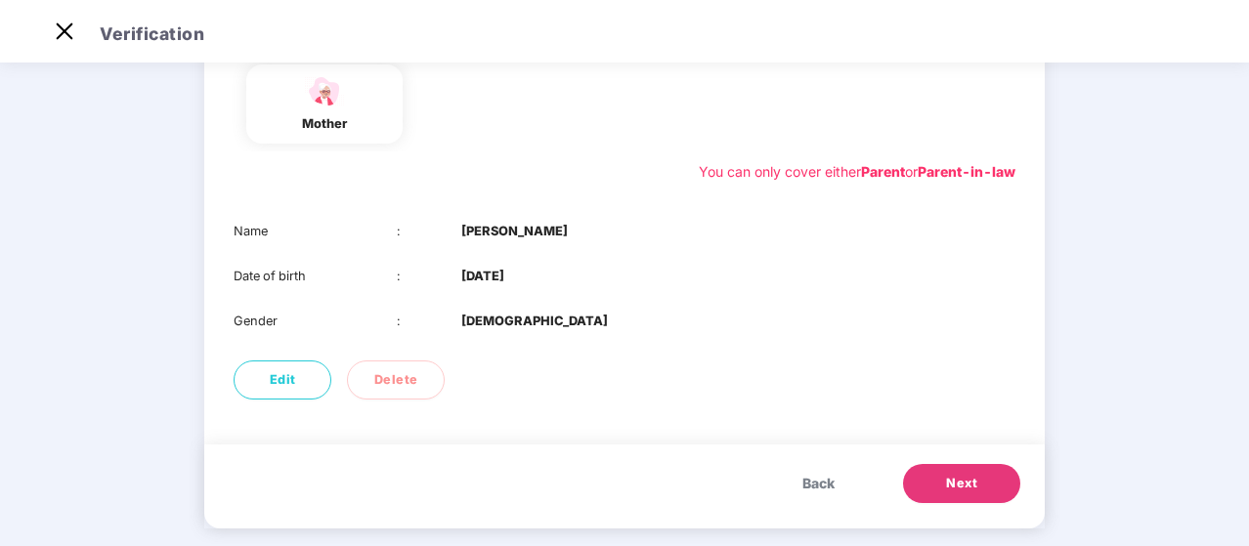
scroll to position [341, 0]
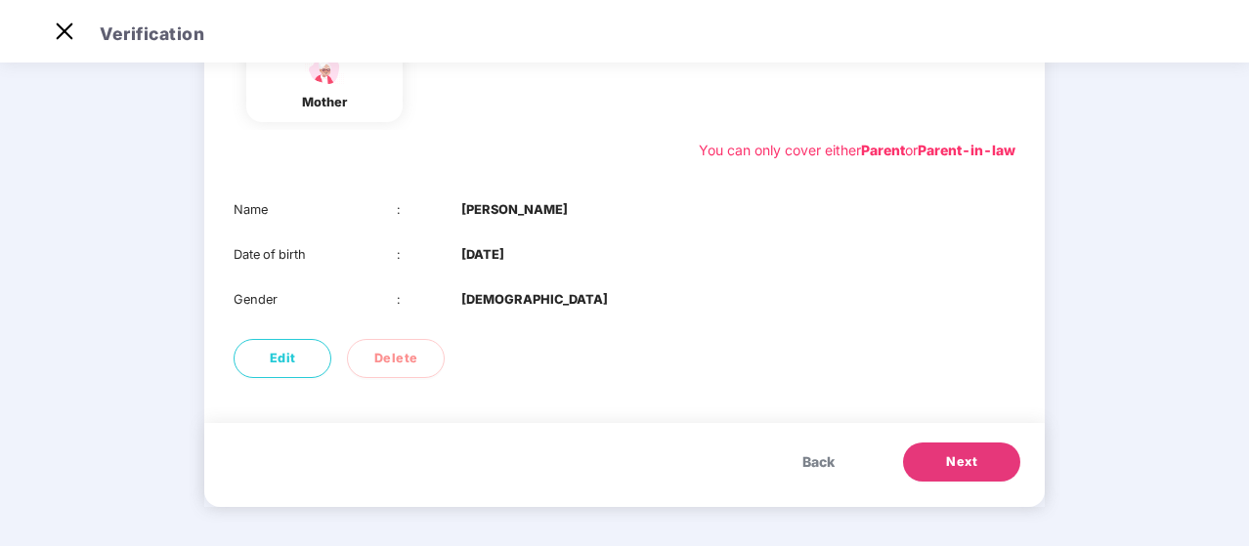
click at [963, 459] on span "Next" at bounding box center [961, 463] width 31 height 20
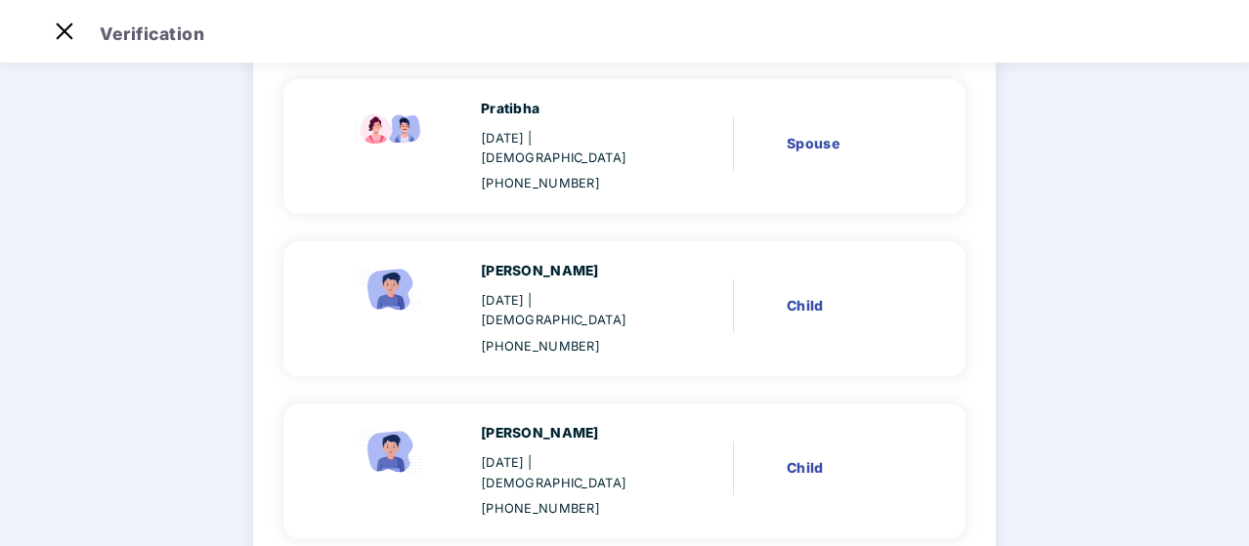
scroll to position [0, 0]
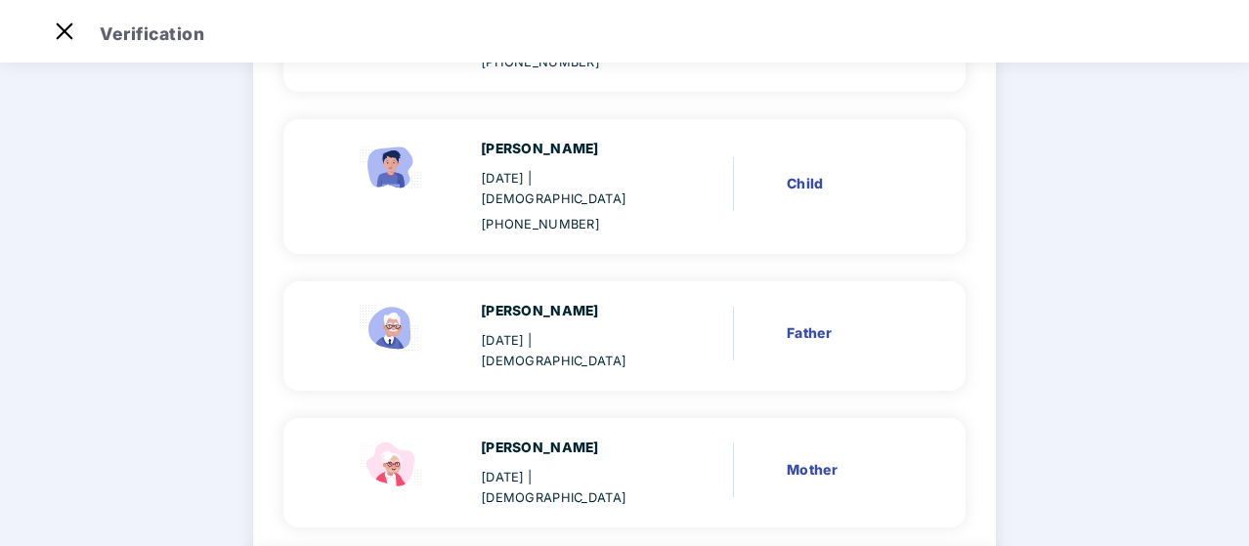
scroll to position [665, 0]
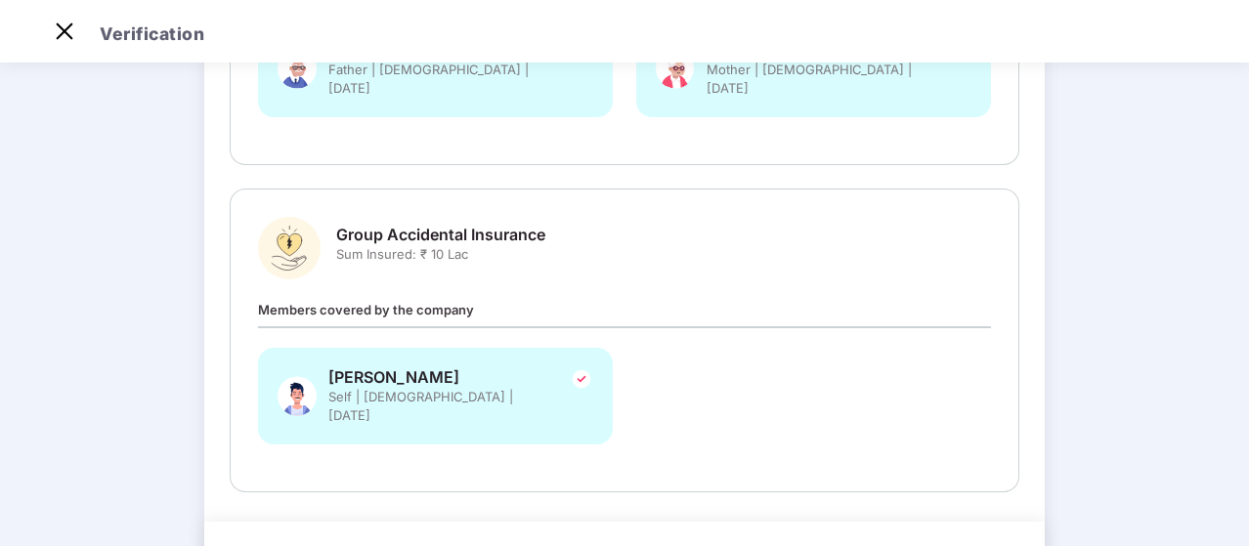
scroll to position [0, 0]
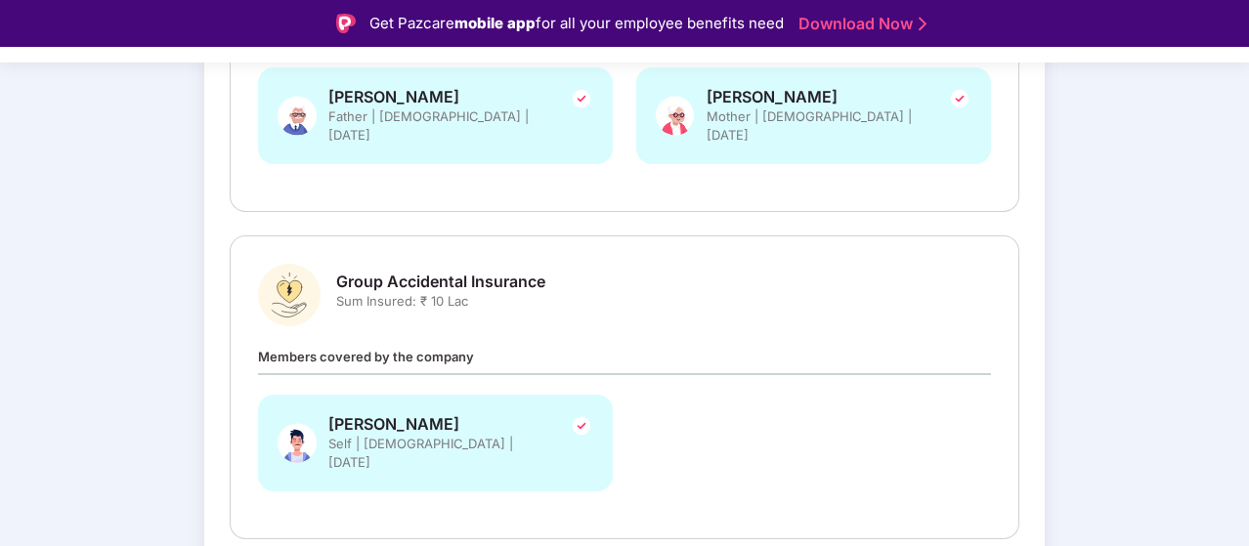
click at [989, 236] on div "Group Accidental Insurance Sum Insured: ₹ 10 Lac Members covered by the company…" at bounding box center [625, 388] width 790 height 304
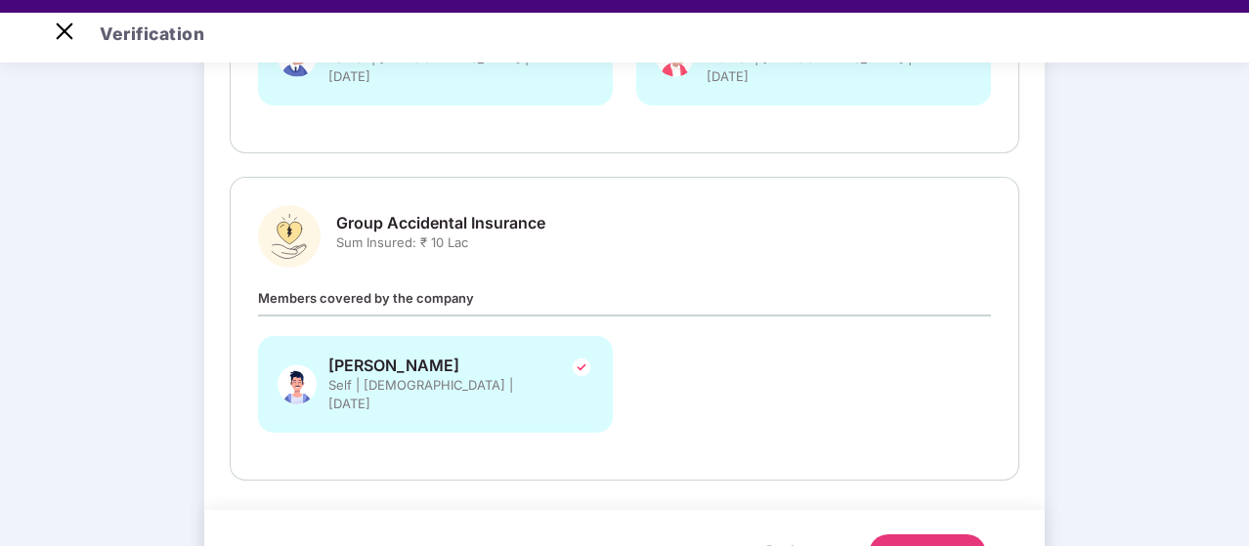
scroll to position [47, 0]
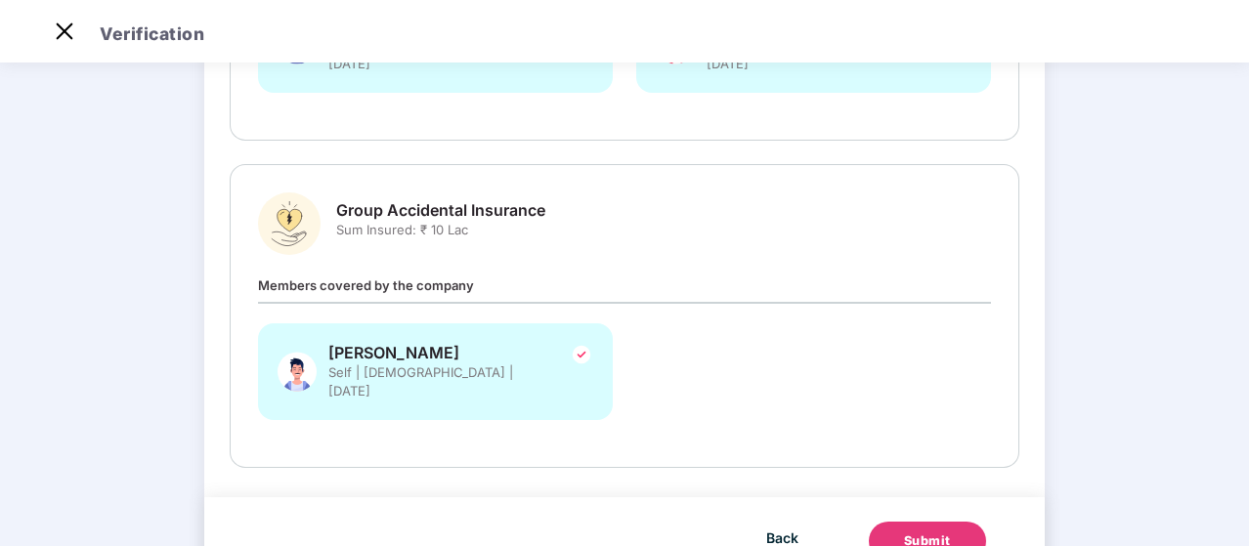
click at [929, 532] on div "Submit" at bounding box center [927, 542] width 47 height 20
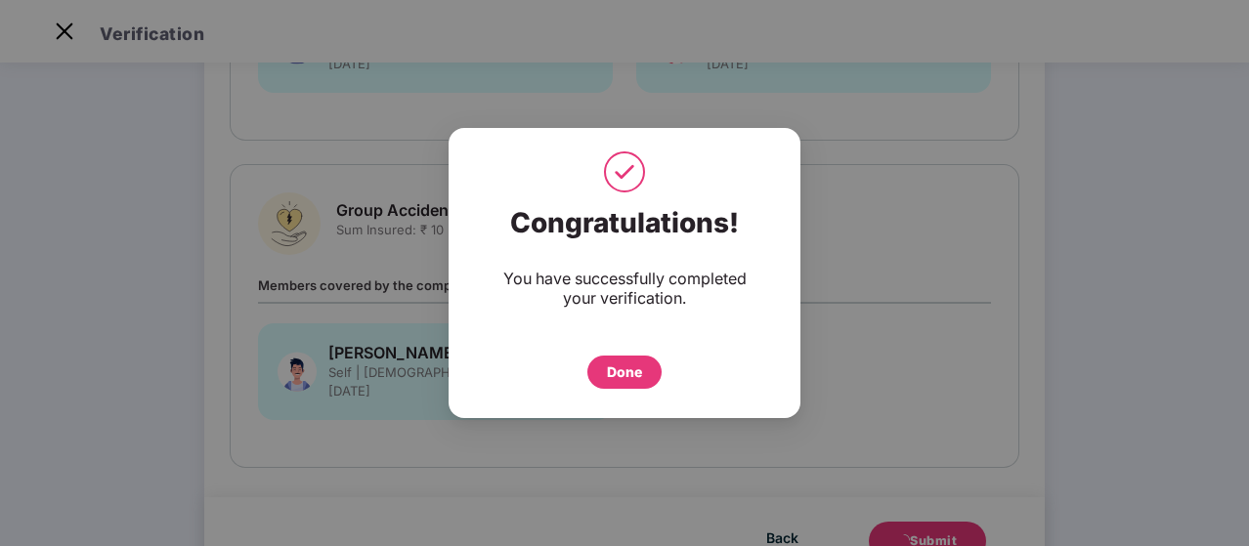
click at [631, 374] on div "Done" at bounding box center [624, 373] width 35 height 22
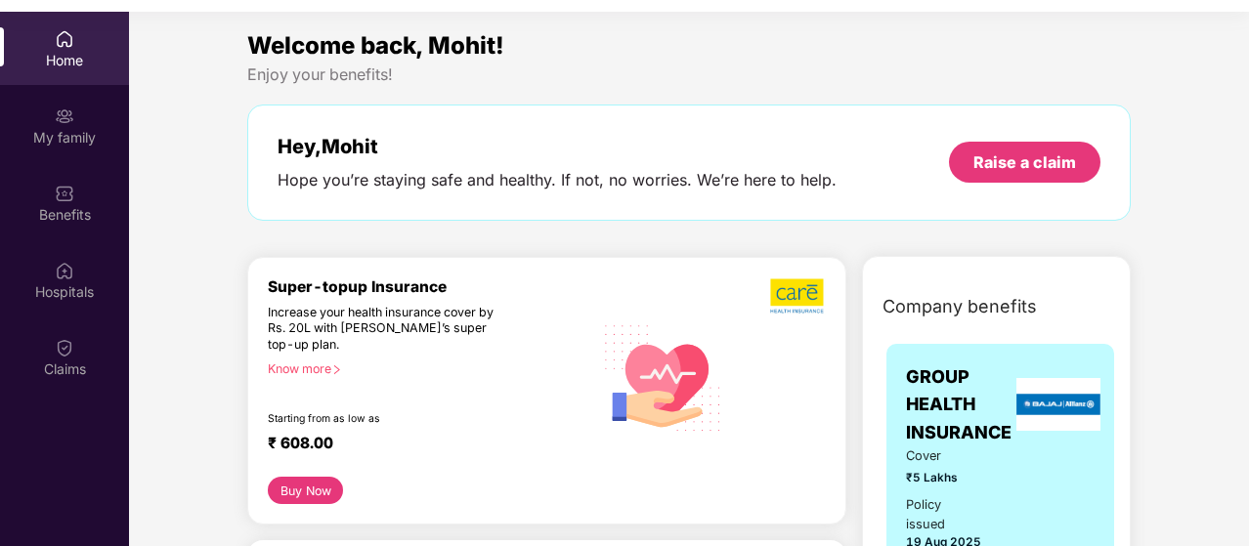
scroll to position [109, 0]
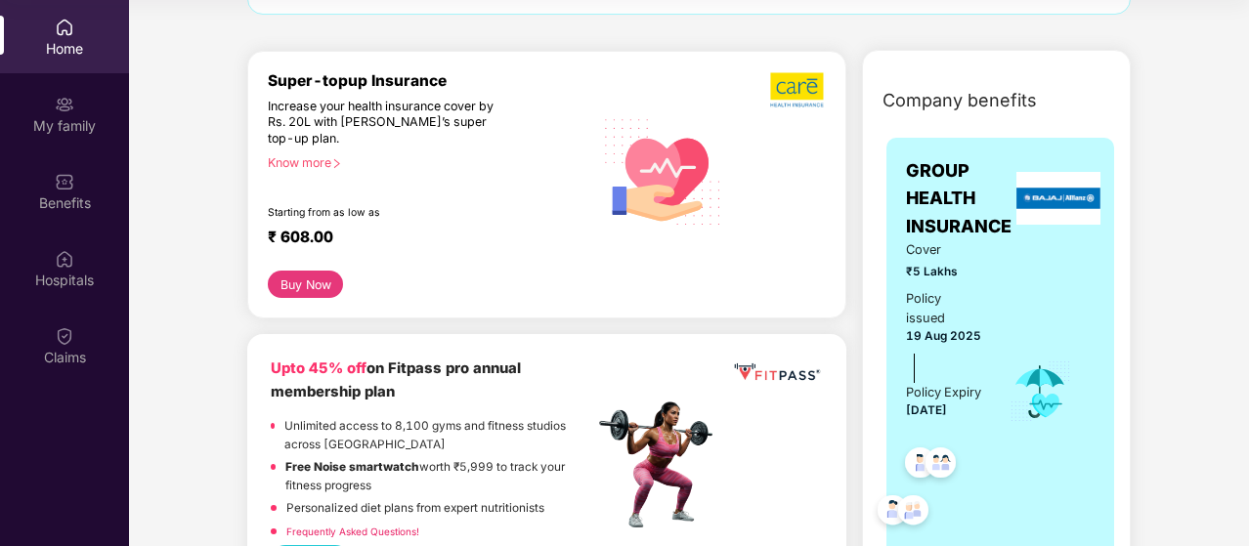
scroll to position [156, 0]
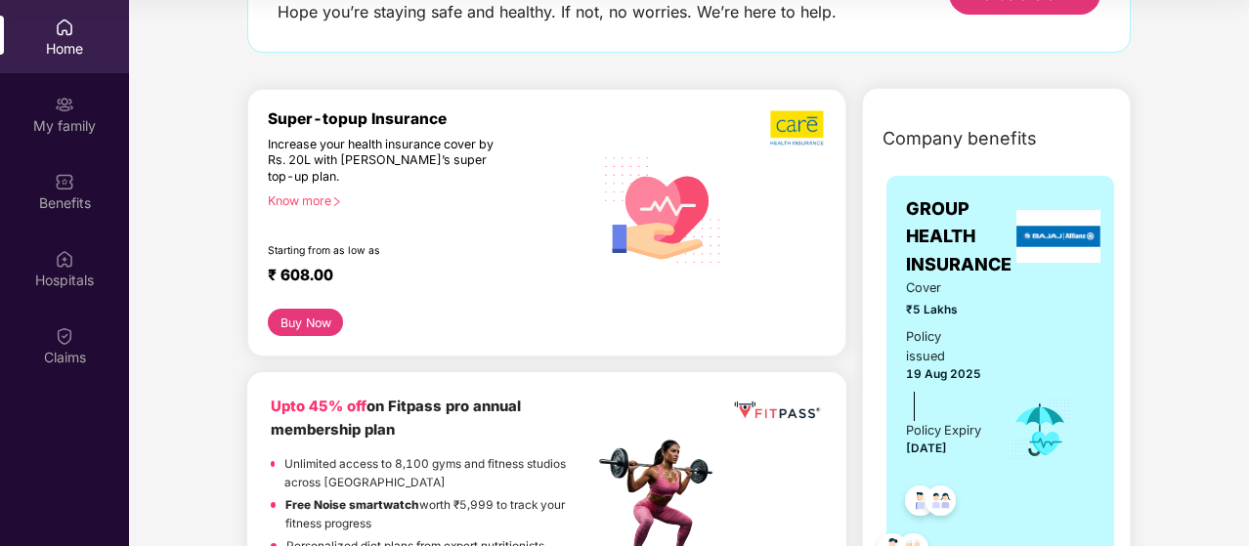
click at [327, 195] on div "Know more" at bounding box center [425, 201] width 314 height 14
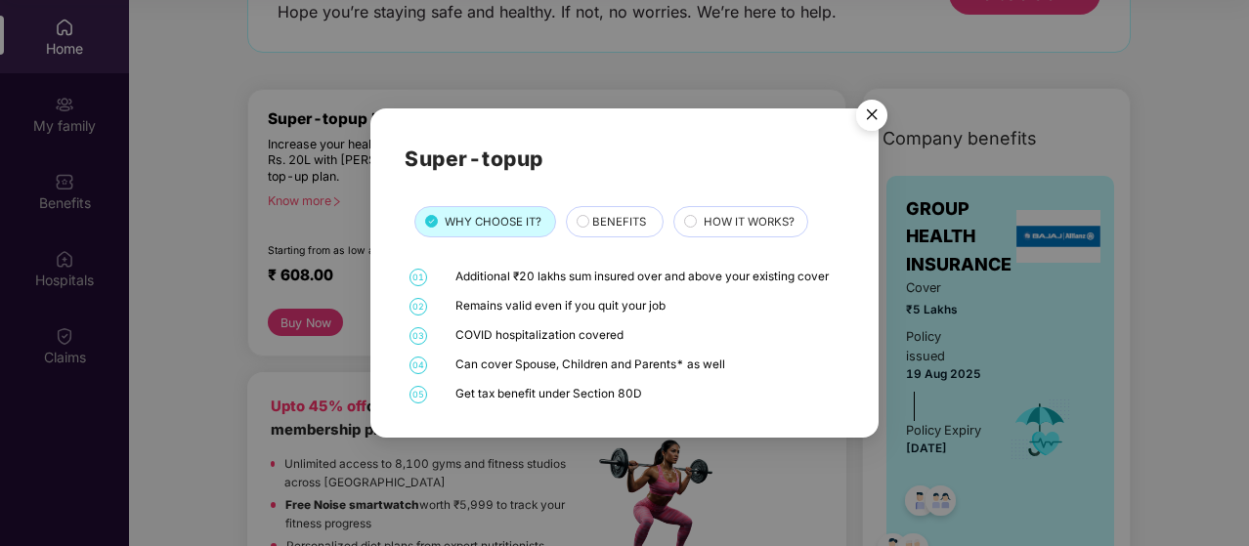
click at [876, 113] on img "Close" at bounding box center [871, 118] width 55 height 55
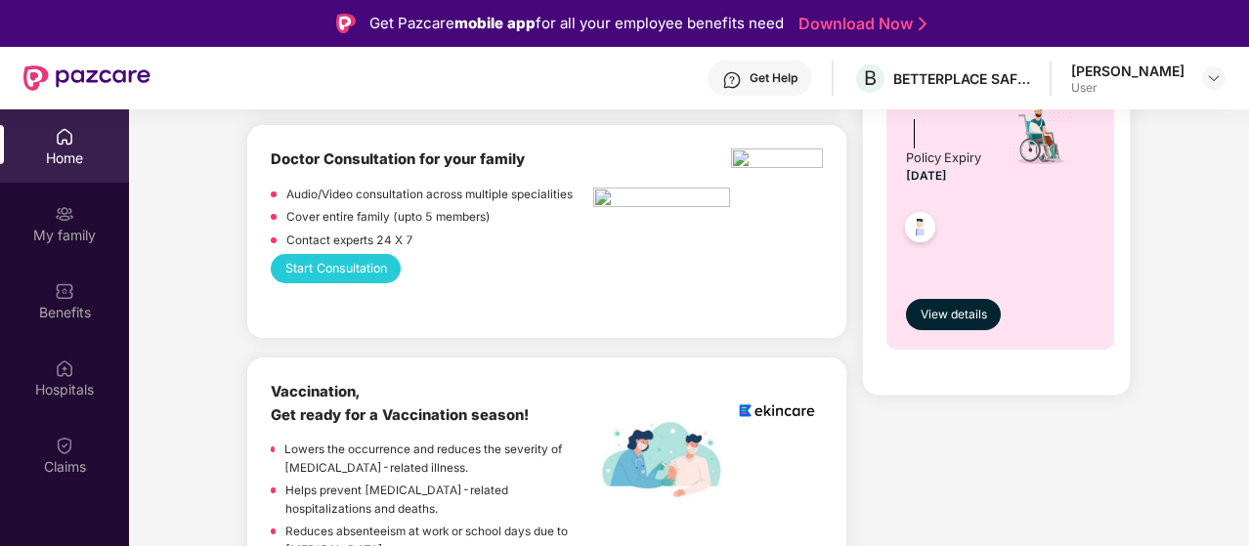
scroll to position [1095, 0]
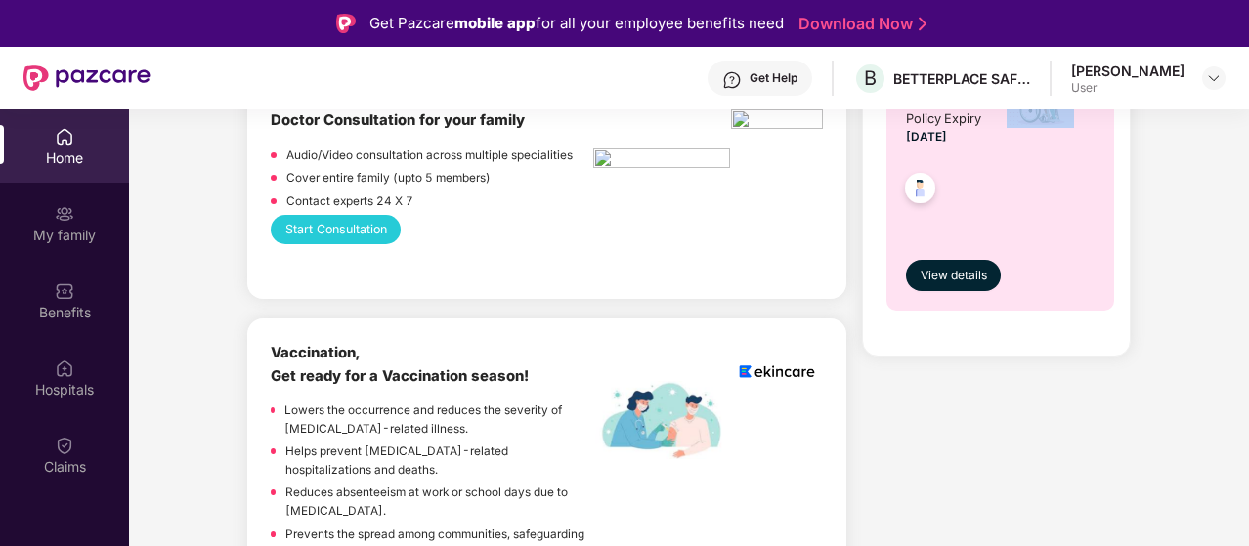
drag, startPoint x: 1246, startPoint y: 275, endPoint x: 1242, endPoint y: 240, distance: 34.4
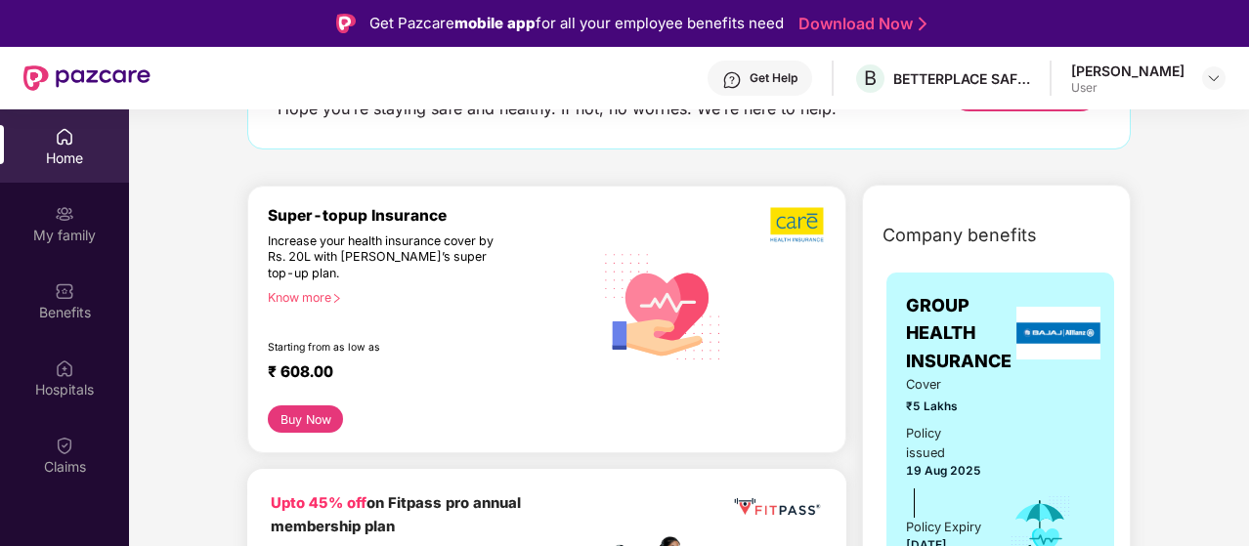
scroll to position [0, 0]
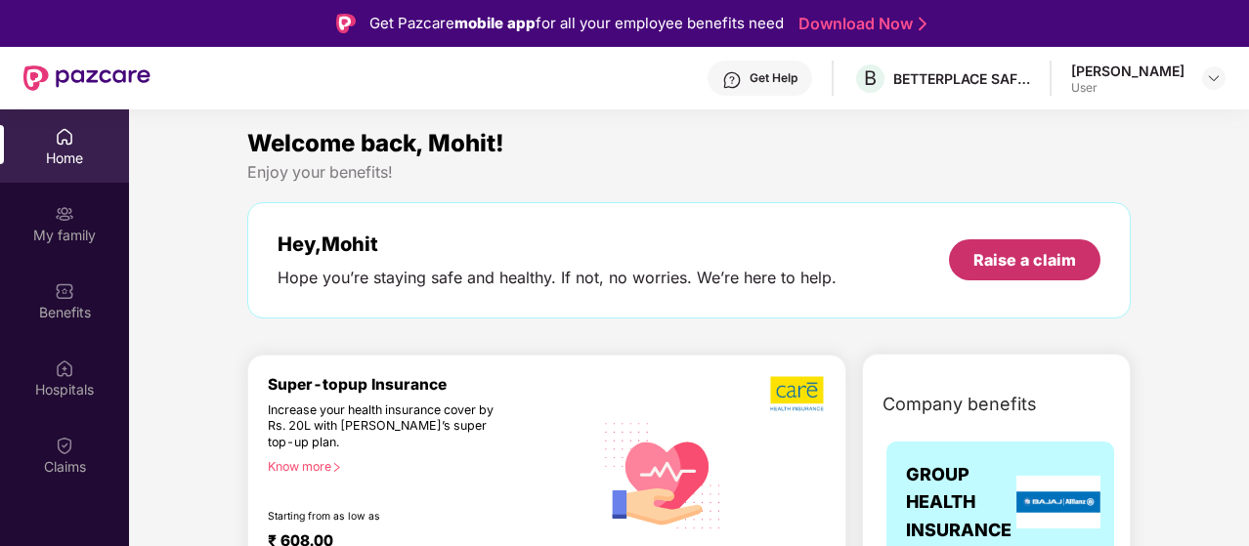
click at [1016, 257] on div "Raise a claim" at bounding box center [1024, 260] width 103 height 22
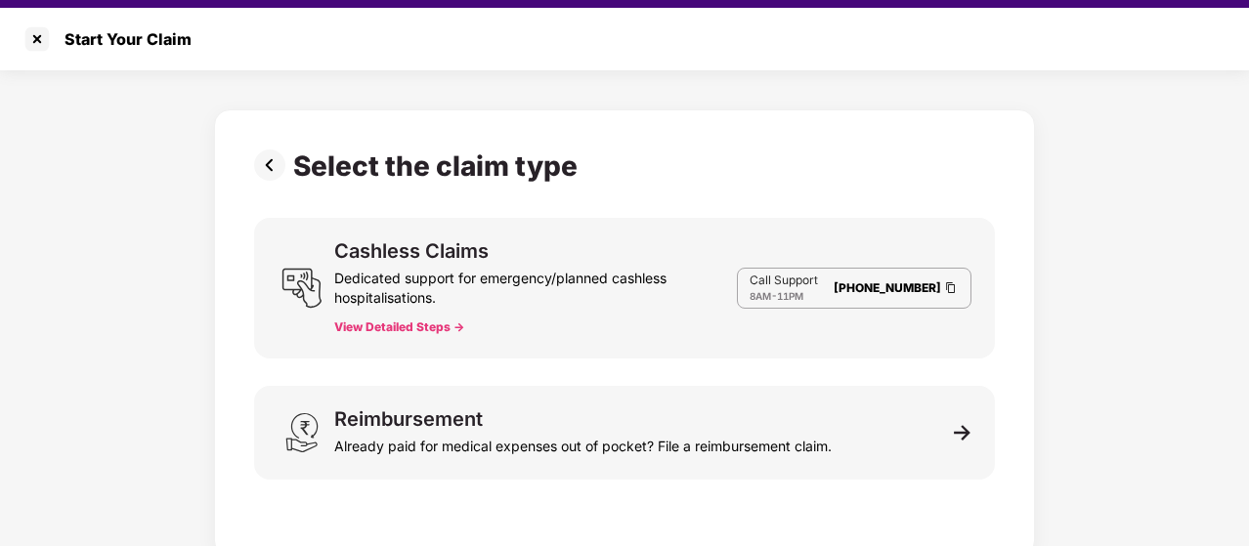
scroll to position [47, 0]
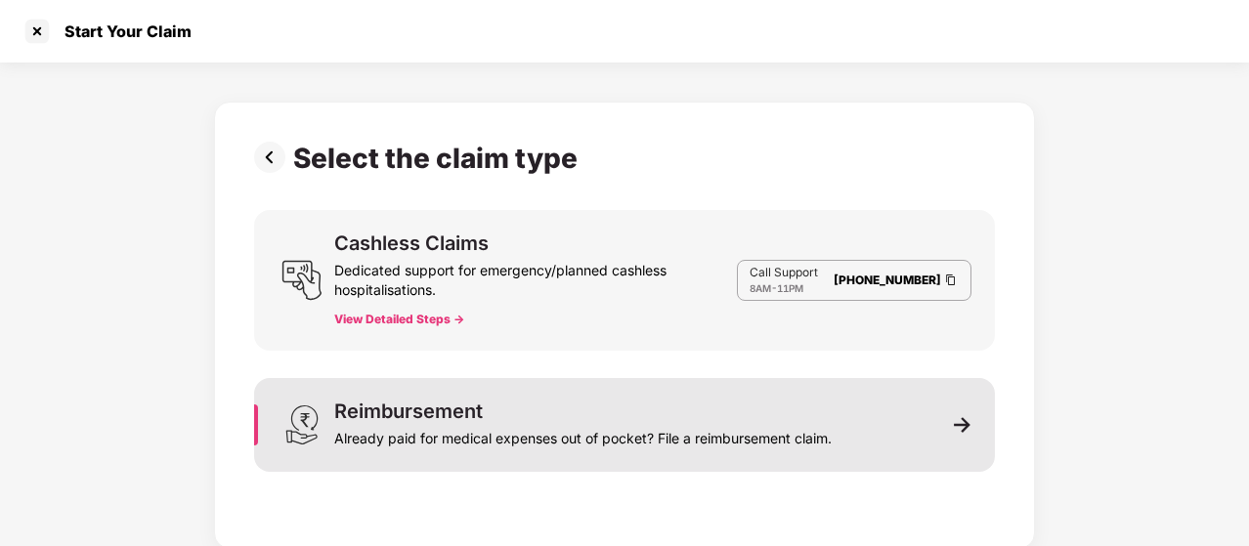
click at [966, 425] on img at bounding box center [963, 425] width 18 height 18
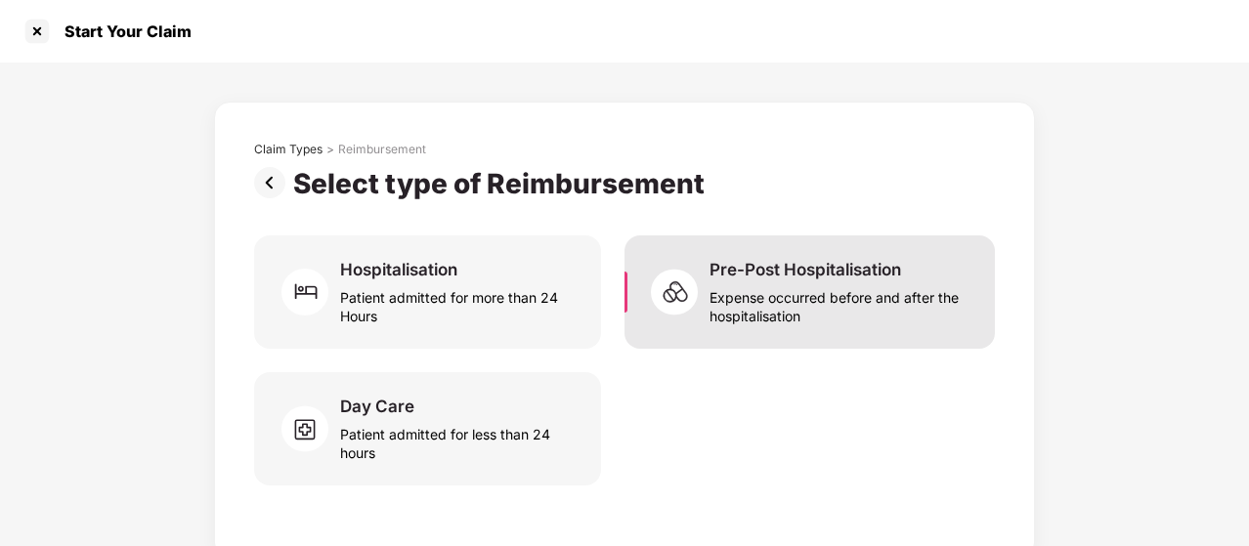
click at [788, 307] on div "Expense occurred before and after the hospitalisation" at bounding box center [841, 302] width 262 height 45
